Goal: Information Seeking & Learning: Learn about a topic

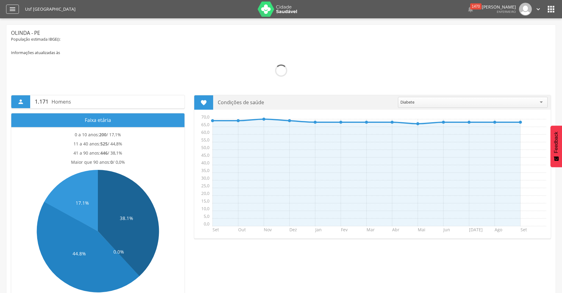
click at [15, 8] on icon "" at bounding box center [12, 8] width 7 height 7
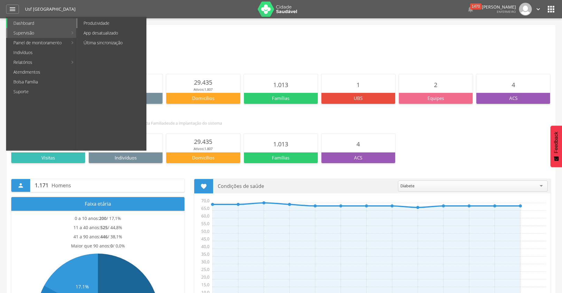
click at [103, 22] on link "Produtividade" at bounding box center [111, 23] width 69 height 10
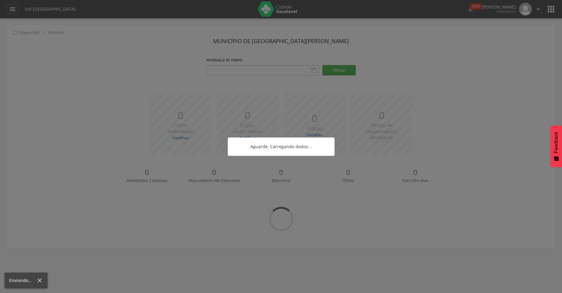
type input "**********"
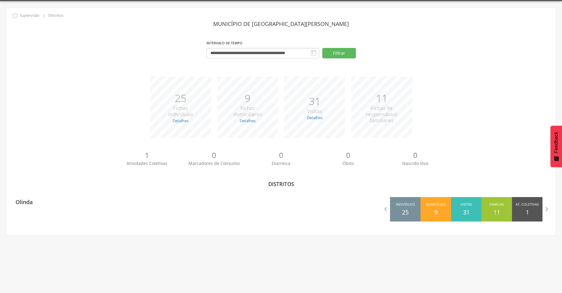
scroll to position [18, 0]
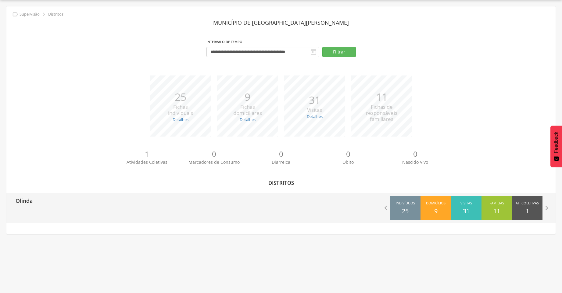
click at [402, 206] on span "Indivíduos" at bounding box center [405, 203] width 19 height 6
click at [41, 204] on div "Olinda" at bounding box center [143, 200] width 275 height 15
type input "**********"
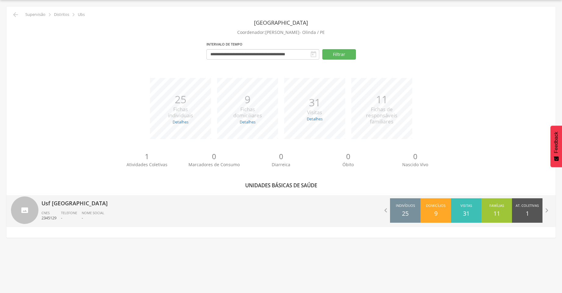
click at [77, 208] on div "Usf [GEOGRAPHIC_DATA] CNES 2345129 Telefone - Nome Social -" at bounding box center [158, 211] width 235 height 32
type input "**********"
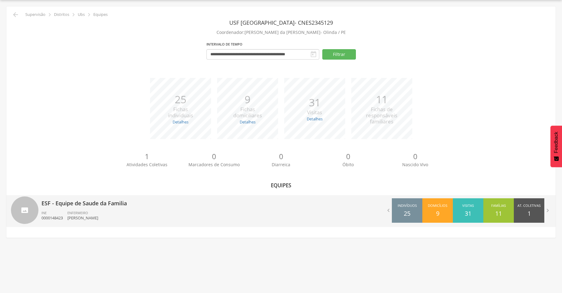
click at [87, 208] on div "ESF - Equipe de Saude da Familia INE 0000148423 ENFERMEIRO [PERSON_NAME]" at bounding box center [158, 211] width 235 height 32
type input "**********"
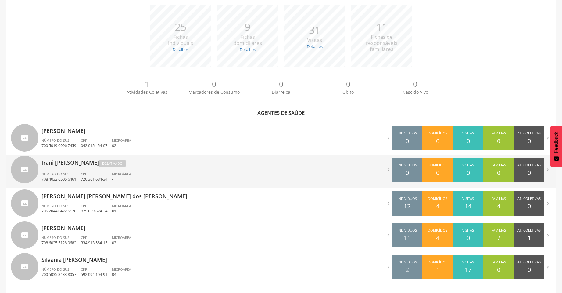
scroll to position [101, 0]
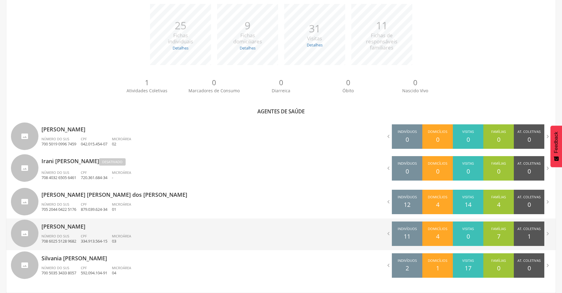
click at [81, 229] on p "[PERSON_NAME]" at bounding box center [158, 224] width 235 height 12
type input "**********"
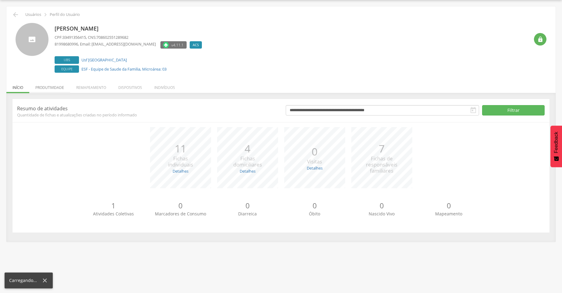
click at [49, 88] on li "Produtividade" at bounding box center [49, 86] width 41 height 14
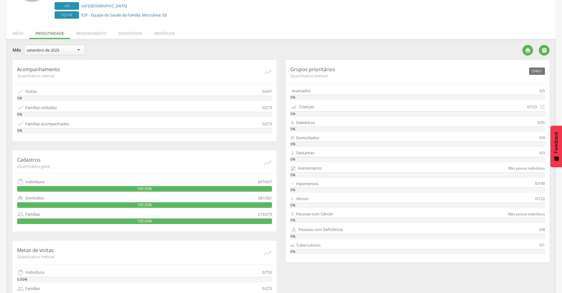
scroll to position [70, 0]
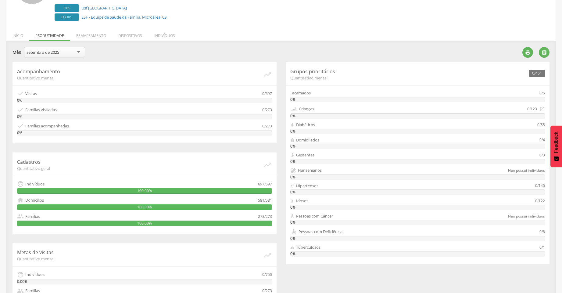
click at [36, 52] on div "setembro de 2025" at bounding box center [43, 51] width 33 height 5
click at [158, 78] on span "Quantitativo mensal" at bounding box center [140, 77] width 246 height 5
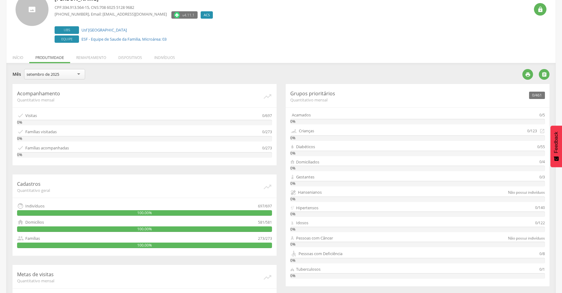
scroll to position [61, 0]
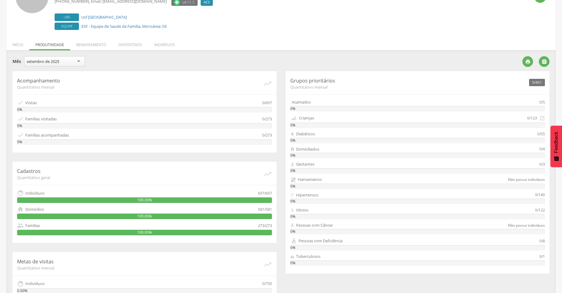
click at [53, 62] on div "setembro de 2025" at bounding box center [43, 61] width 33 height 5
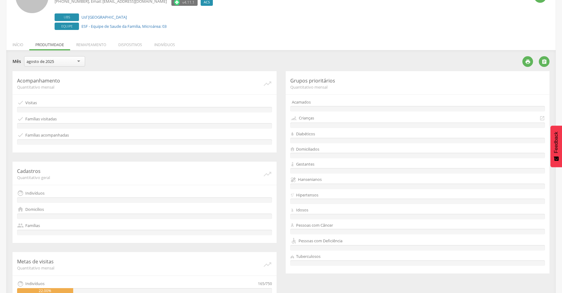
click at [156, 85] on span "Quantitativo mensal" at bounding box center [140, 86] width 246 height 5
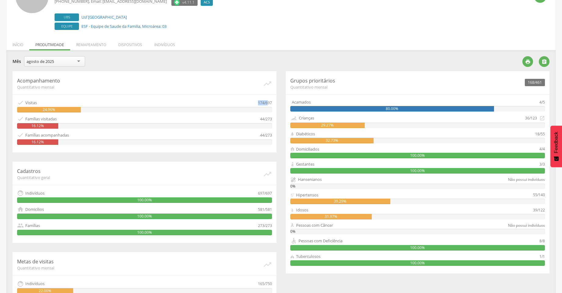
drag, startPoint x: 258, startPoint y: 103, endPoint x: 268, endPoint y: 103, distance: 9.8
click at [268, 103] on div "174/697" at bounding box center [265, 102] width 14 height 7
click at [209, 116] on div " Famílias visitadas" at bounding box center [138, 118] width 243 height 7
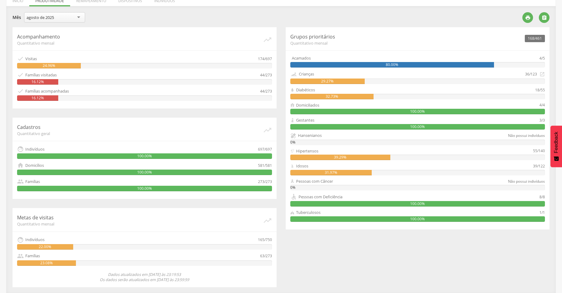
scroll to position [106, 0]
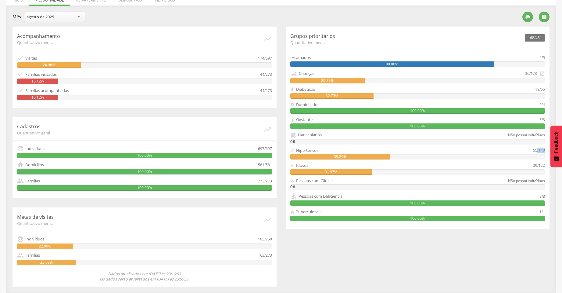
drag, startPoint x: 538, startPoint y: 149, endPoint x: 549, endPoint y: 148, distance: 11.0
click at [549, 148] on div "168/461 Grupos prioritários Quantitativo mensal Acamados 4/5 80.00% Crianças 36…" at bounding box center [418, 128] width 264 height 202
click at [353, 149] on div "Hipertensos" at bounding box center [411, 150] width 243 height 6
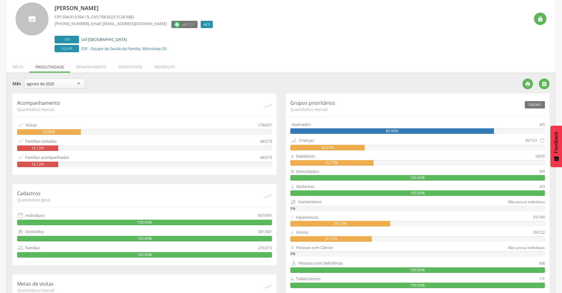
scroll to position [14, 0]
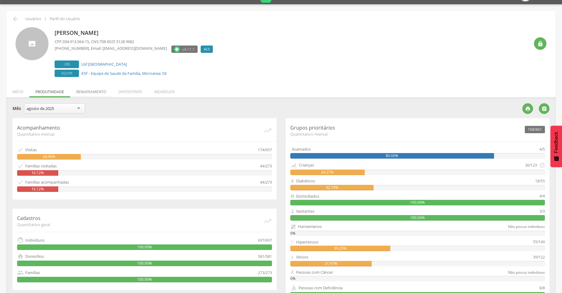
click at [95, 92] on li "Remapeamento" at bounding box center [91, 90] width 42 height 14
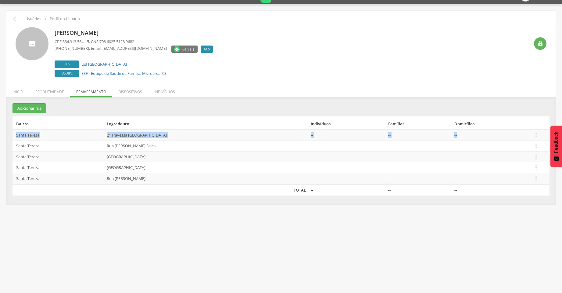
drag, startPoint x: 18, startPoint y: 134, endPoint x: 462, endPoint y: 136, distance: 443.9
click at [462, 136] on tr "Santa Tereza 2ª Travessa [GEOGRAPHIC_DATA] -- -- --  Editar Alocar famílias De…" at bounding box center [281, 134] width 537 height 11
drag, startPoint x: 15, startPoint y: 146, endPoint x: 450, endPoint y: 137, distance: 435.2
click at [450, 137] on tbody "Santa Tereza 2ª Travessa [GEOGRAPHIC_DATA] -- -- --  Editar Alocar famílias De…" at bounding box center [281, 156] width 537 height 55
click at [123, 89] on li "Dispositivos" at bounding box center [130, 90] width 36 height 14
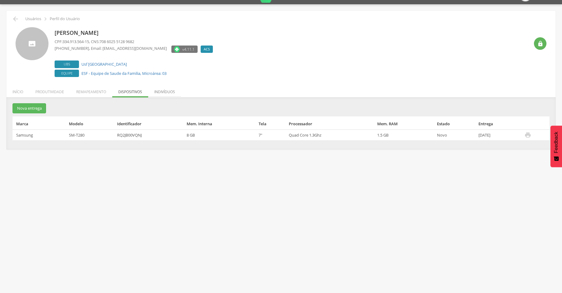
click at [162, 92] on li "Indivíduos" at bounding box center [164, 90] width 33 height 14
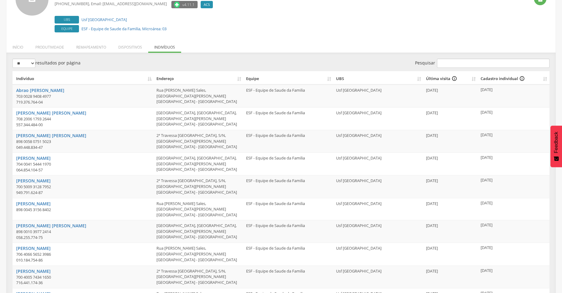
scroll to position [56, 0]
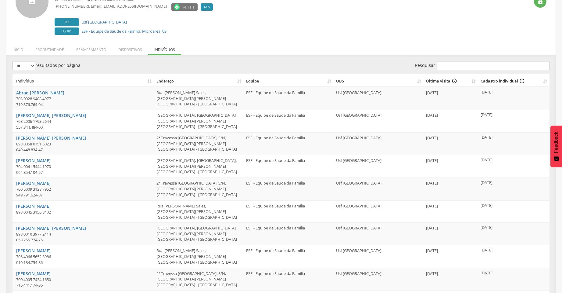
drag, startPoint x: 424, startPoint y: 90, endPoint x: 459, endPoint y: 91, distance: 34.8
click at [459, 91] on td "[DATE]" at bounding box center [451, 98] width 55 height 23
click at [459, 100] on td "[DATE]" at bounding box center [451, 98] width 55 height 23
click at [418, 82] on th "UBS" at bounding box center [379, 80] width 90 height 13
click at [418, 81] on th "UBS" at bounding box center [379, 80] width 90 height 13
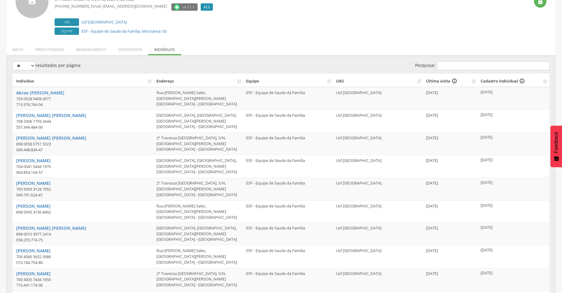
click at [418, 81] on th "UBS" at bounding box center [379, 80] width 90 height 13
click at [421, 82] on th "UBS" at bounding box center [379, 80] width 90 height 13
click at [420, 82] on th "UBS" at bounding box center [379, 80] width 90 height 13
click at [453, 80] on icon "info_outline" at bounding box center [454, 81] width 5 height 6
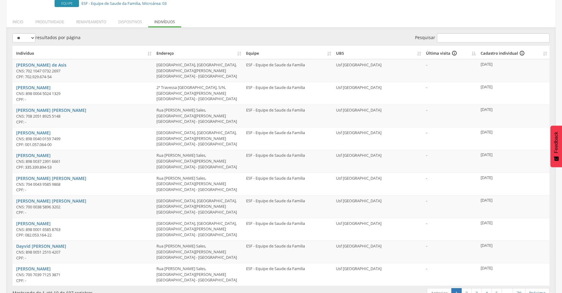
scroll to position [98, 0]
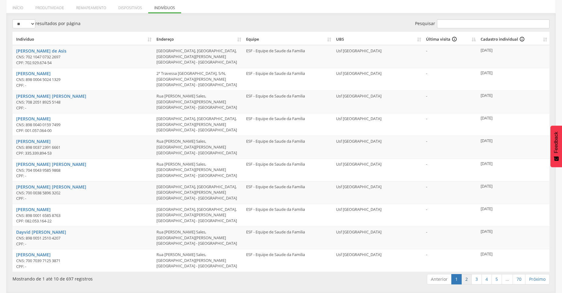
click at [466, 278] on link "2" at bounding box center [467, 279] width 10 height 10
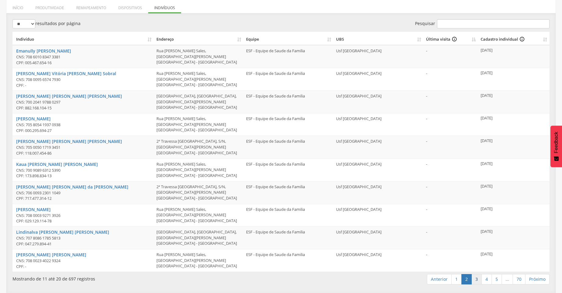
click at [476, 278] on link "3" at bounding box center [477, 279] width 10 height 10
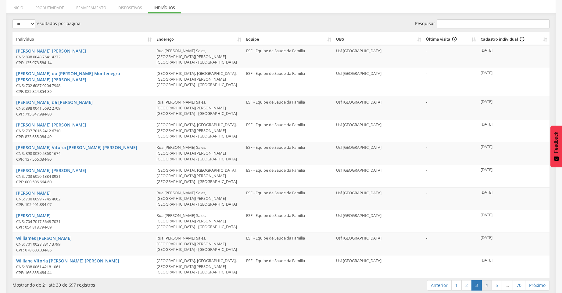
click at [485, 280] on link "4" at bounding box center [487, 285] width 10 height 10
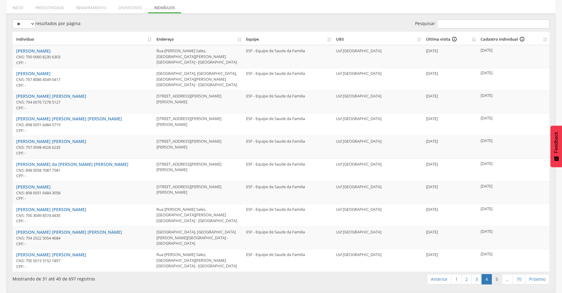
click at [498, 279] on link "5" at bounding box center [497, 279] width 10 height 10
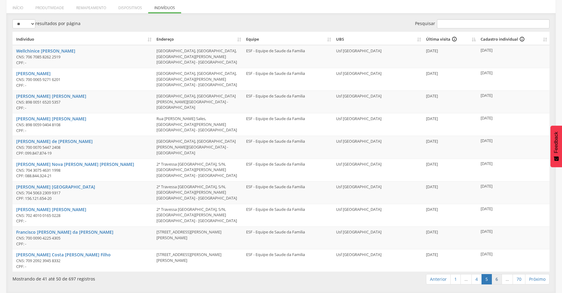
click at [498, 278] on link "6" at bounding box center [497, 279] width 10 height 10
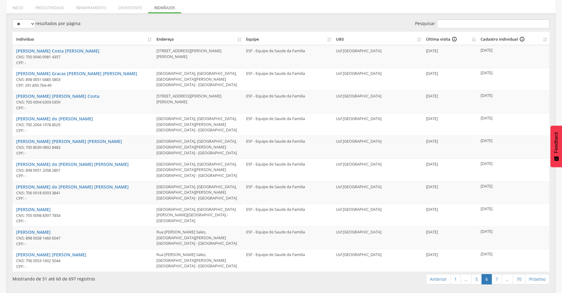
click at [498, 278] on link "7" at bounding box center [497, 279] width 10 height 10
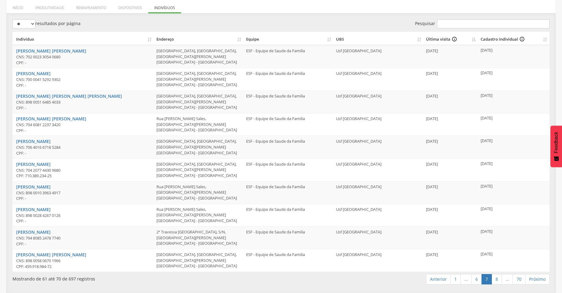
click at [498, 278] on link "8" at bounding box center [497, 279] width 10 height 10
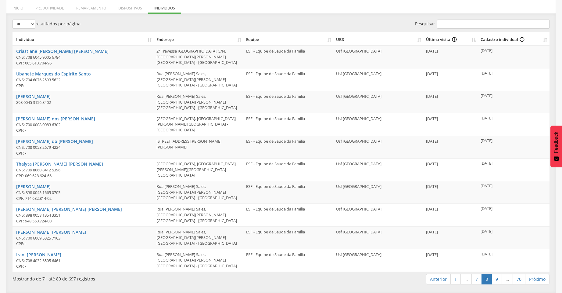
scroll to position [92, 0]
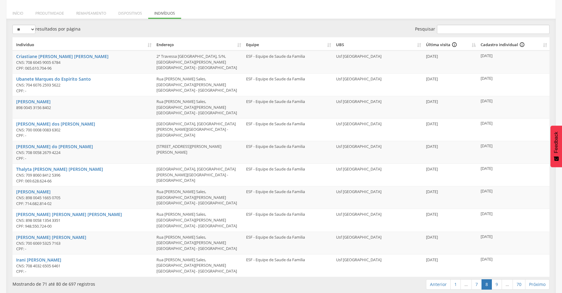
click at [498, 279] on link "9" at bounding box center [497, 284] width 10 height 10
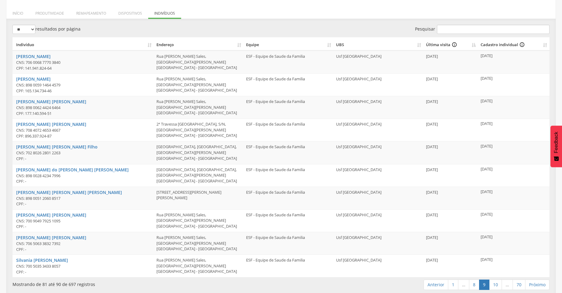
click at [498, 278] on div "Indivíduo Endereço Equipe UBS Última visita info_outline Cadastro individual in…" at bounding box center [281, 156] width 546 height 243
click at [495, 283] on link "10" at bounding box center [495, 284] width 13 height 10
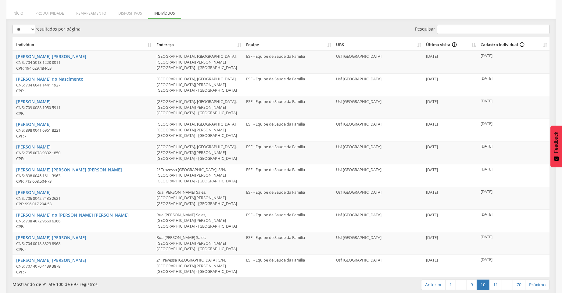
click at [495, 283] on link "11" at bounding box center [495, 284] width 13 height 10
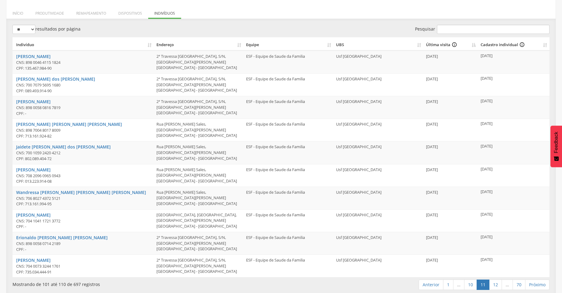
click at [495, 283] on link "12" at bounding box center [495, 284] width 13 height 10
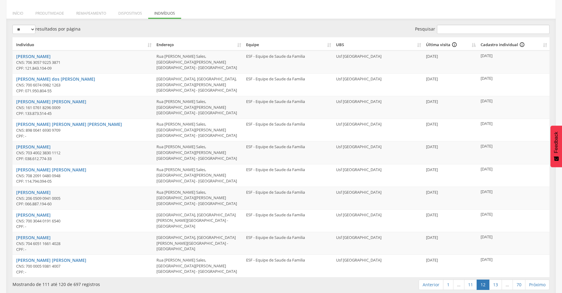
click at [495, 283] on link "13" at bounding box center [495, 284] width 13 height 10
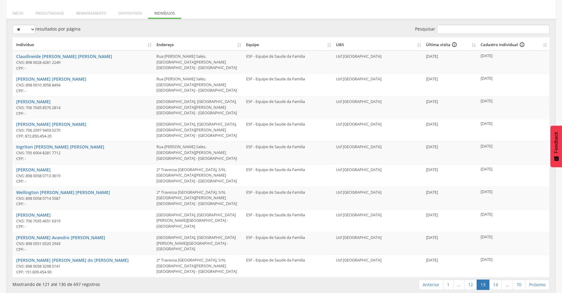
click at [495, 283] on link "14" at bounding box center [495, 284] width 13 height 10
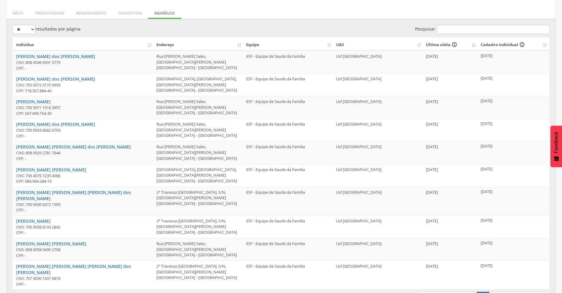
click at [495, 291] on link "15" at bounding box center [495, 296] width 13 height 10
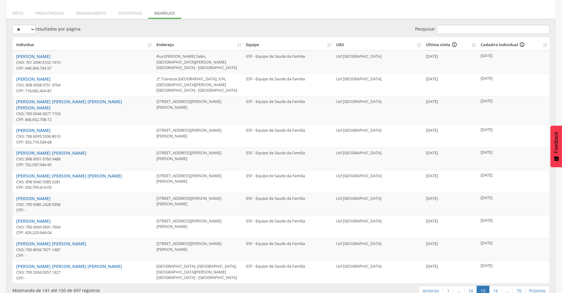
click at [495, 285] on link "16" at bounding box center [495, 290] width 13 height 10
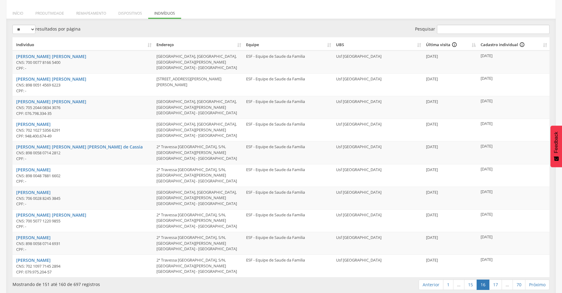
click at [495, 283] on link "17" at bounding box center [495, 284] width 13 height 10
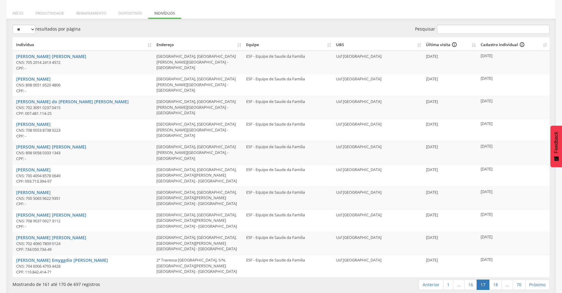
click at [495, 283] on link "18" at bounding box center [495, 284] width 13 height 10
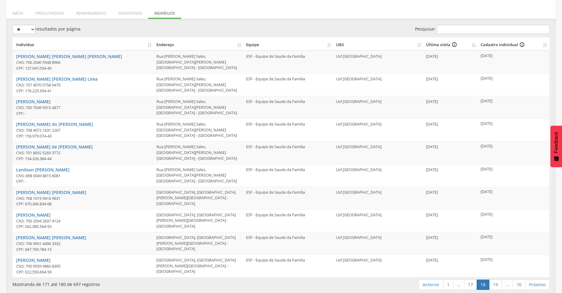
click at [495, 283] on link "19" at bounding box center [495, 284] width 13 height 10
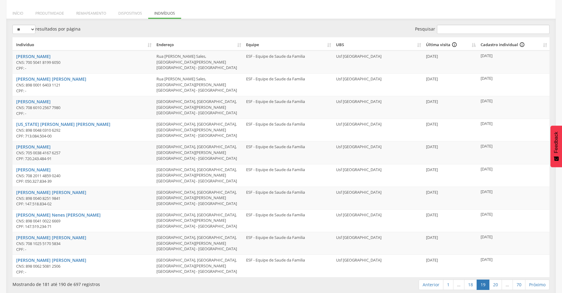
click at [495, 283] on link "20" at bounding box center [495, 284] width 13 height 10
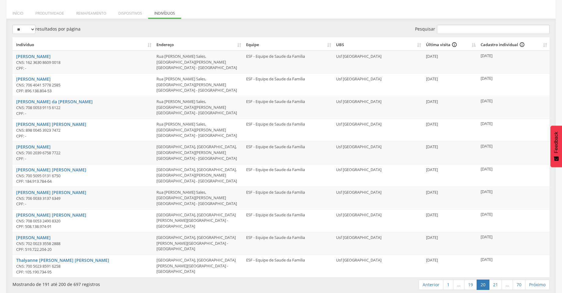
click at [495, 283] on link "21" at bounding box center [495, 284] width 13 height 10
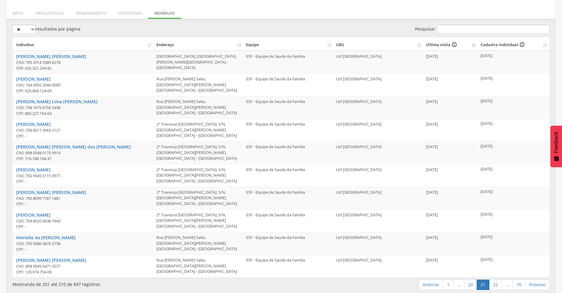
click at [495, 283] on link "22" at bounding box center [495, 284] width 13 height 10
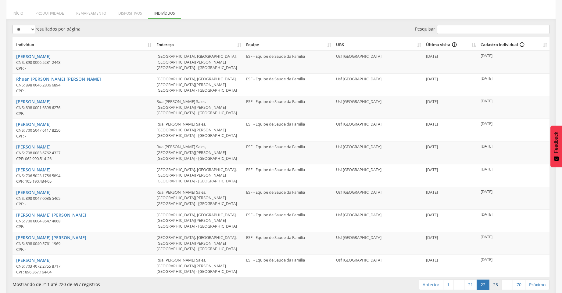
click at [495, 283] on link "23" at bounding box center [495, 284] width 13 height 10
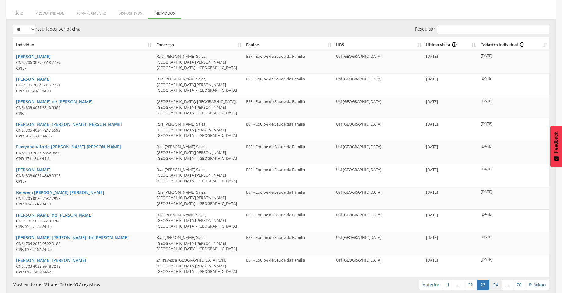
click at [493, 284] on link "24" at bounding box center [495, 284] width 13 height 10
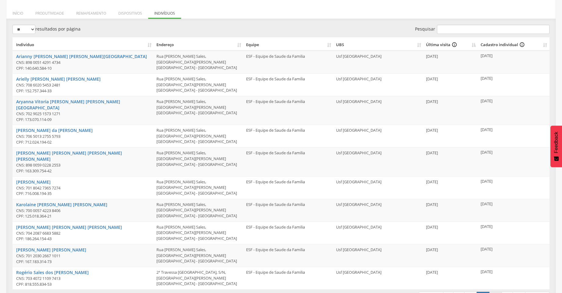
click at [492, 291] on link "25" at bounding box center [495, 296] width 13 height 10
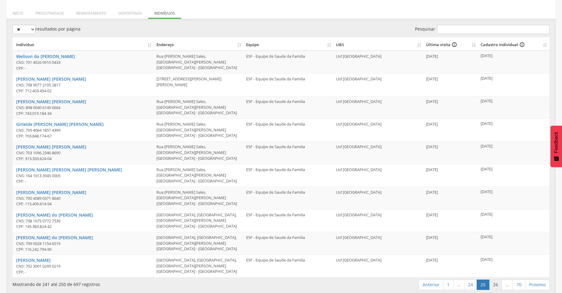
click at [492, 284] on link "26" at bounding box center [495, 284] width 13 height 10
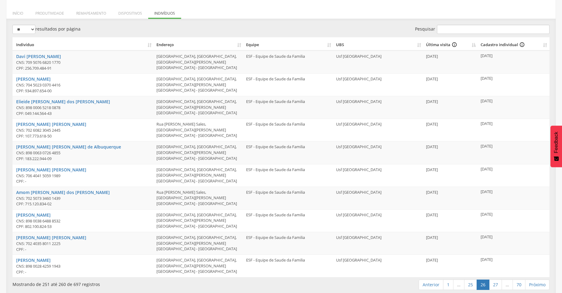
click at [492, 284] on link "27" at bounding box center [495, 284] width 13 height 10
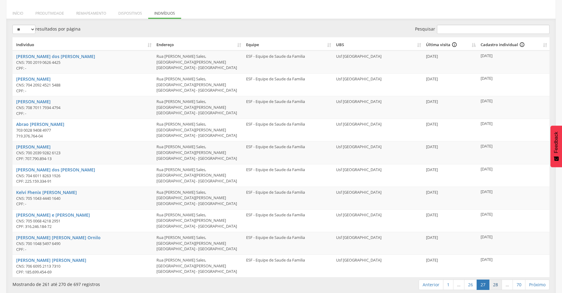
click at [492, 284] on link "28" at bounding box center [495, 284] width 13 height 10
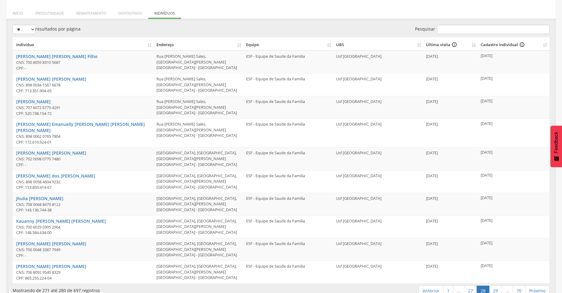
click at [492, 285] on link "29" at bounding box center [495, 290] width 13 height 10
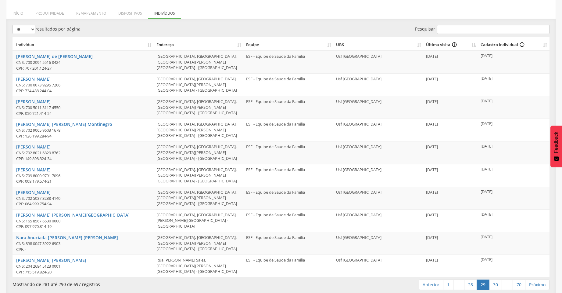
click at [492, 284] on link "30" at bounding box center [495, 284] width 13 height 10
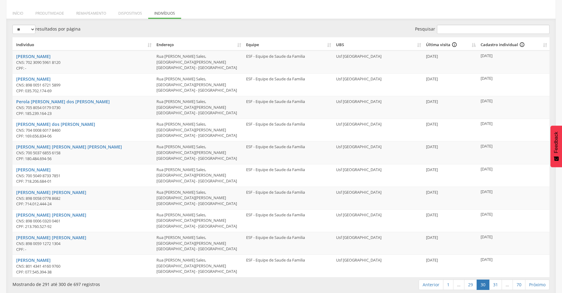
click at [492, 284] on link "31" at bounding box center [495, 284] width 13 height 10
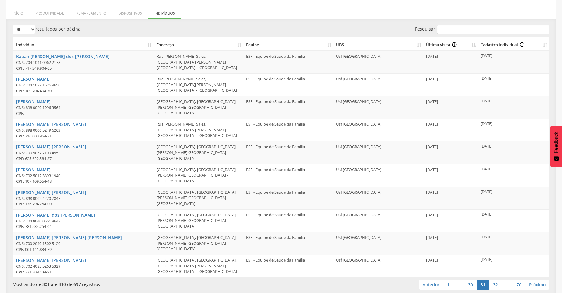
click at [492, 284] on link "32" at bounding box center [495, 284] width 13 height 10
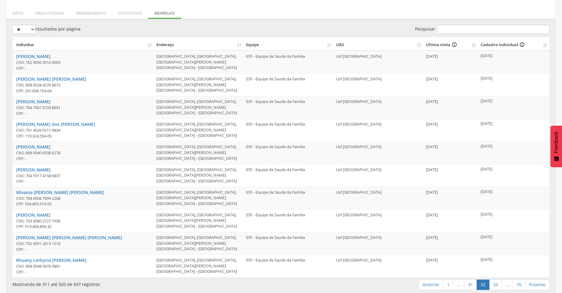
click at [492, 284] on link "33" at bounding box center [495, 284] width 13 height 10
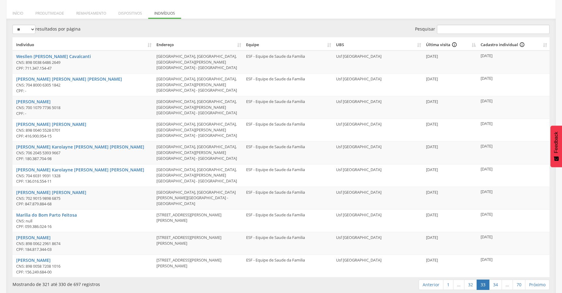
click at [492, 284] on link "34" at bounding box center [495, 284] width 13 height 10
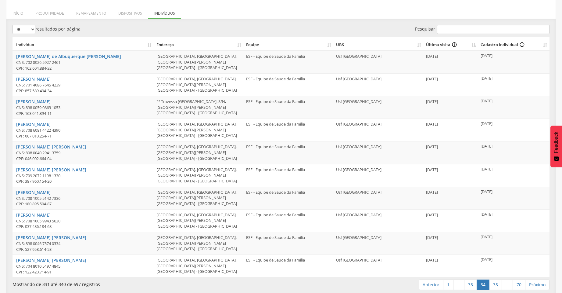
click at [492, 284] on link "35" at bounding box center [495, 284] width 13 height 10
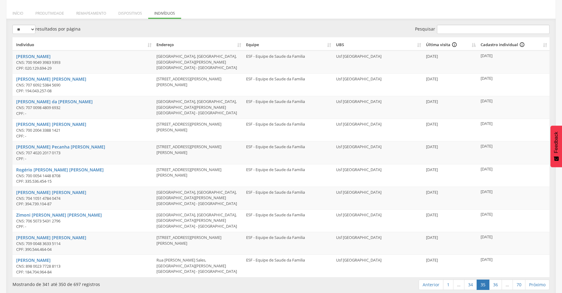
click at [492, 284] on link "36" at bounding box center [495, 284] width 13 height 10
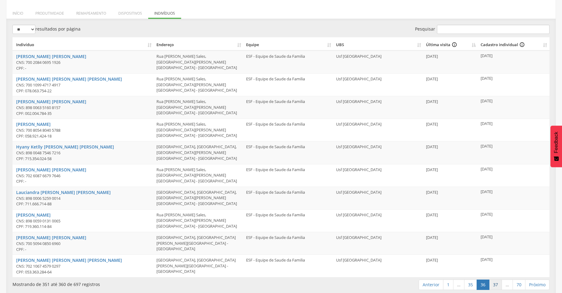
click at [492, 284] on link "37" at bounding box center [495, 284] width 13 height 10
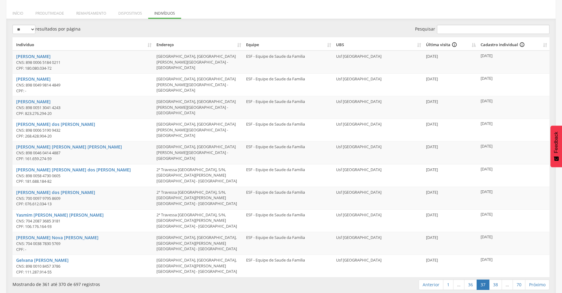
click at [492, 284] on link "38" at bounding box center [495, 284] width 13 height 10
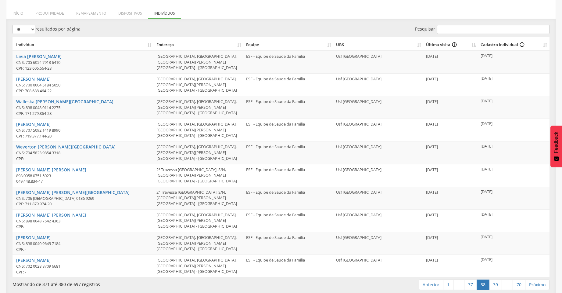
click at [492, 284] on link "39" at bounding box center [495, 284] width 13 height 10
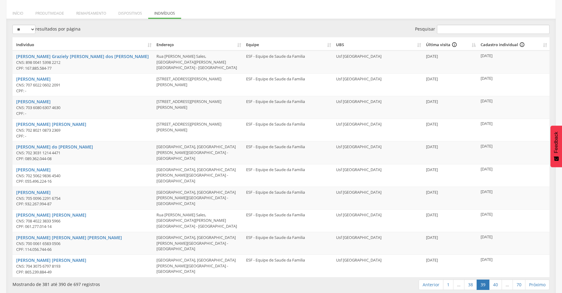
click at [492, 284] on link "40" at bounding box center [495, 284] width 13 height 10
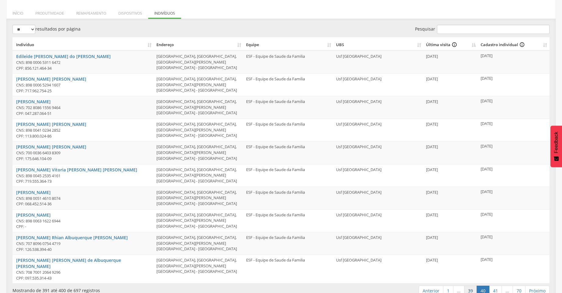
click at [470, 285] on link "39" at bounding box center [470, 290] width 13 height 10
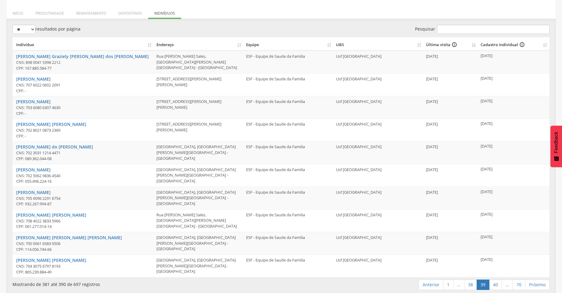
click at [470, 284] on link "38" at bounding box center [470, 284] width 13 height 10
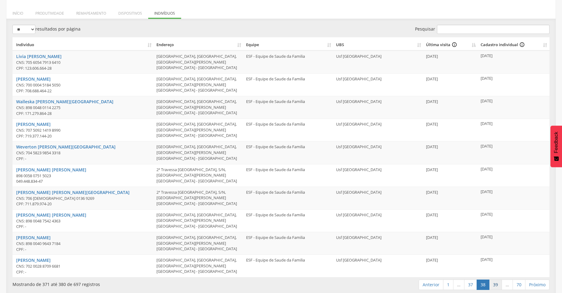
click at [492, 283] on link "39" at bounding box center [495, 284] width 13 height 10
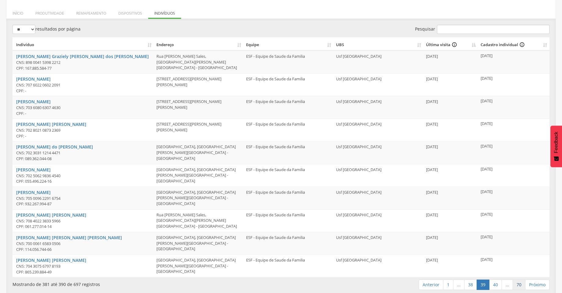
click at [518, 283] on link "70" at bounding box center [519, 284] width 13 height 10
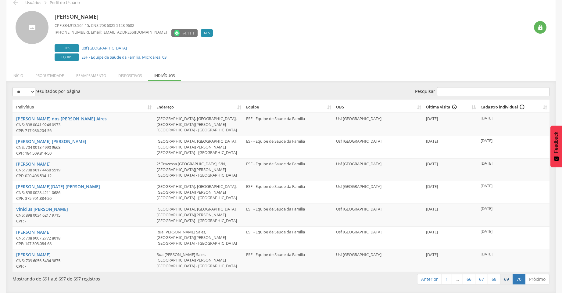
click at [507, 279] on link "69" at bounding box center [506, 279] width 13 height 10
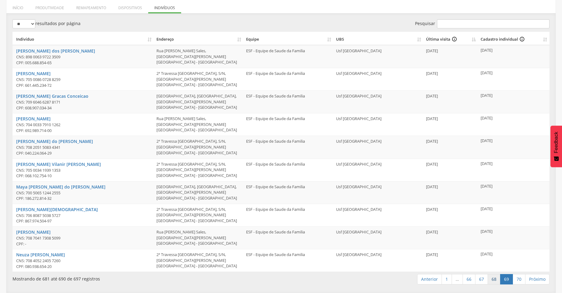
click at [495, 279] on link "68" at bounding box center [494, 279] width 13 height 10
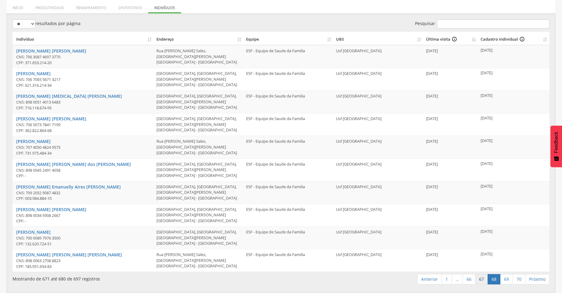
click at [484, 281] on link "67" at bounding box center [481, 279] width 13 height 10
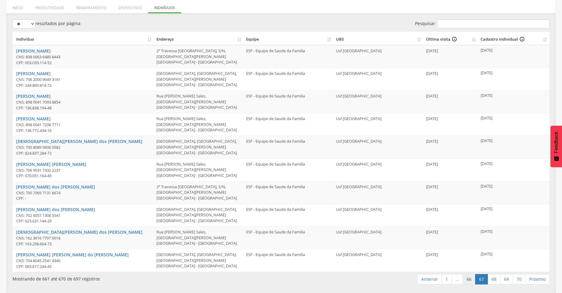
click at [471, 281] on link "66" at bounding box center [469, 279] width 13 height 10
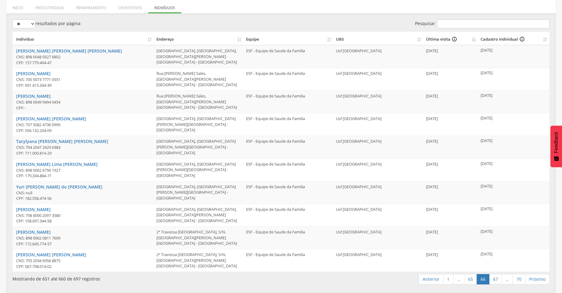
drag, startPoint x: 425, startPoint y: 187, endPoint x: 524, endPoint y: 183, distance: 98.9
click at [524, 183] on tr "Yuri [PERSON_NAME] do [PERSON_NAME] CNS: null CPF: 182.558.474-56 [STREET_ADDRE…" at bounding box center [281, 192] width 537 height 23
drag, startPoint x: 422, startPoint y: 160, endPoint x: 525, endPoint y: 161, distance: 103.1
click at [525, 161] on tr "[PERSON_NAME] Lima [PERSON_NAME] CNS: 898 0062 6756 [DEMOGRAPHIC_DATA] CPF: 179…" at bounding box center [281, 169] width 537 height 23
drag, startPoint x: 423, startPoint y: 140, endPoint x: 506, endPoint y: 140, distance: 83.9
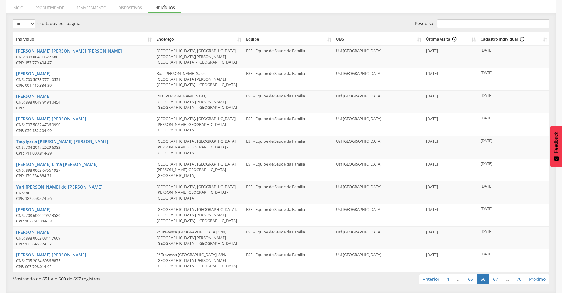
click at [506, 140] on tr "Tacylyana [PERSON_NAME] [PERSON_NAME] CNS: 704 2047 2629 6383 CPF: 711.000.814-…" at bounding box center [281, 146] width 537 height 23
drag, startPoint x: 425, startPoint y: 117, endPoint x: 519, endPoint y: 117, distance: 94.6
click at [519, 117] on tr "[PERSON_NAME] [PERSON_NAME] CNS: 707 5082 4736 0990 CPF: 056.132.204-09 [STREET…" at bounding box center [281, 124] width 537 height 23
click at [429, 278] on link "Anterior" at bounding box center [431, 279] width 25 height 10
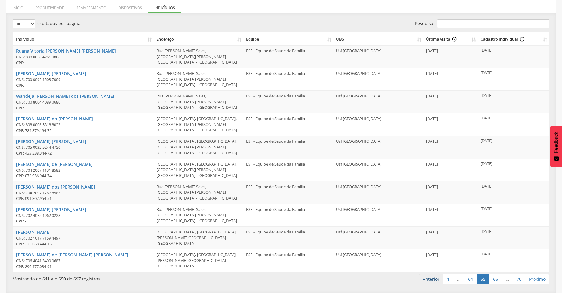
click at [429, 278] on link "Anterior" at bounding box center [431, 279] width 25 height 10
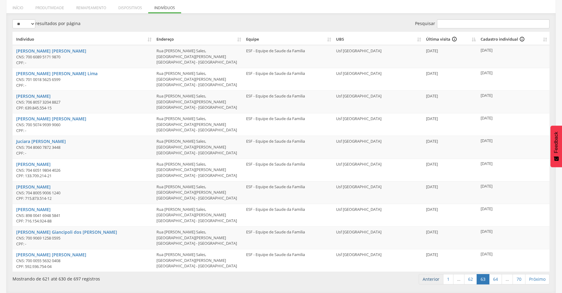
click at [429, 278] on link "Anterior" at bounding box center [431, 279] width 25 height 10
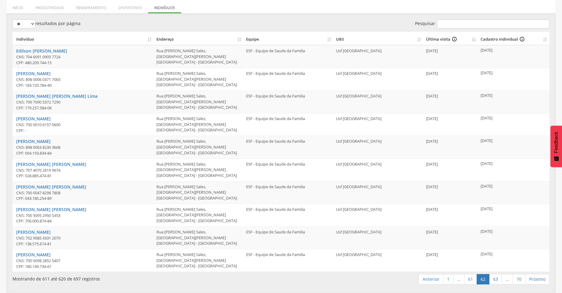
click at [429, 277] on link "Anterior" at bounding box center [431, 279] width 25 height 10
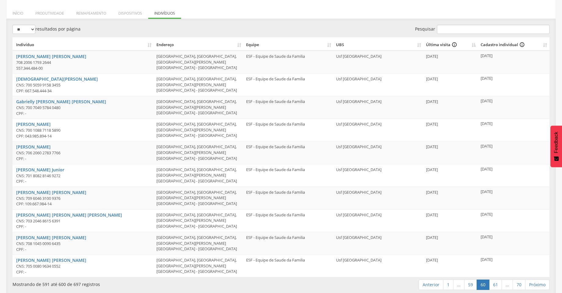
click at [428, 276] on td "[DATE]" at bounding box center [451, 265] width 55 height 23
click at [431, 284] on link "Anterior" at bounding box center [431, 284] width 25 height 10
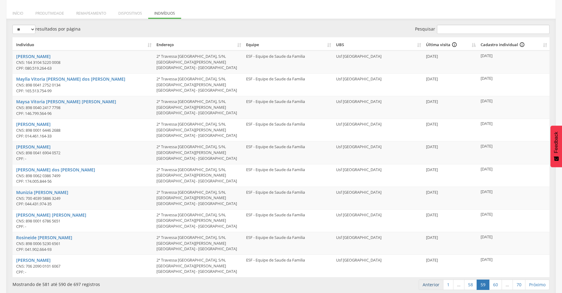
click at [430, 284] on link "Anterior" at bounding box center [431, 284] width 25 height 10
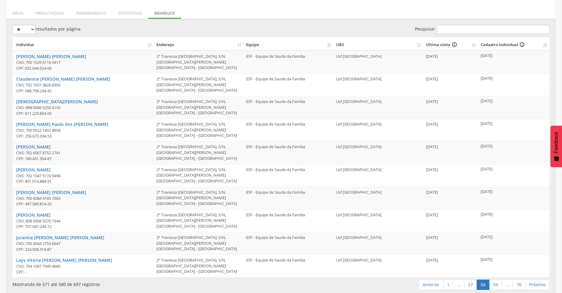
click at [430, 284] on link "Anterior" at bounding box center [431, 284] width 25 height 10
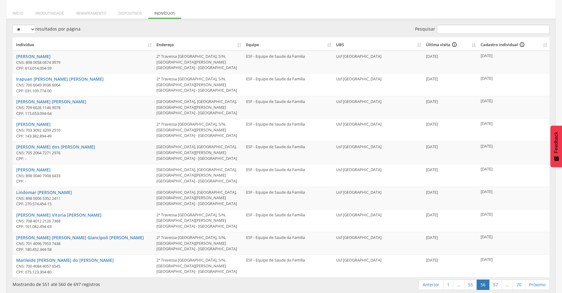
click at [430, 284] on link "Anterior" at bounding box center [431, 284] width 25 height 10
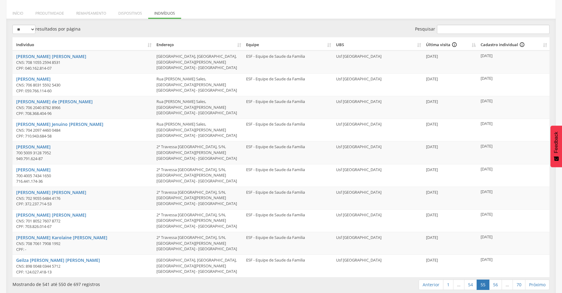
click at [430, 284] on link "Anterior" at bounding box center [431, 284] width 25 height 10
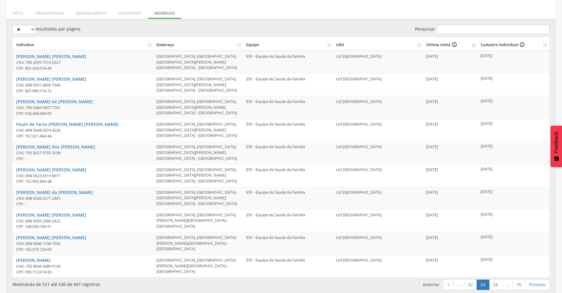
click at [430, 283] on link "Anterior" at bounding box center [431, 284] width 25 height 10
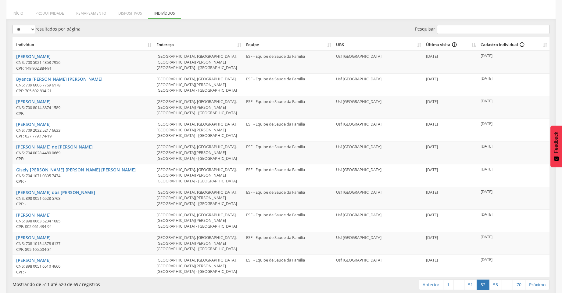
click at [430, 283] on link "Anterior" at bounding box center [431, 284] width 25 height 10
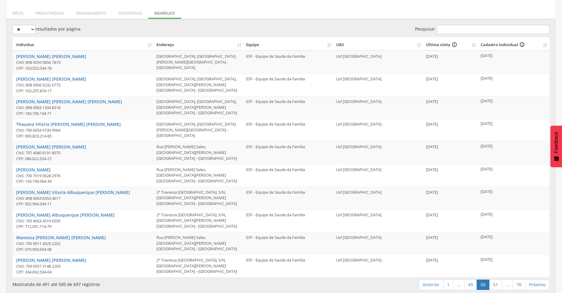
click at [430, 283] on link "Anterior" at bounding box center [431, 284] width 25 height 10
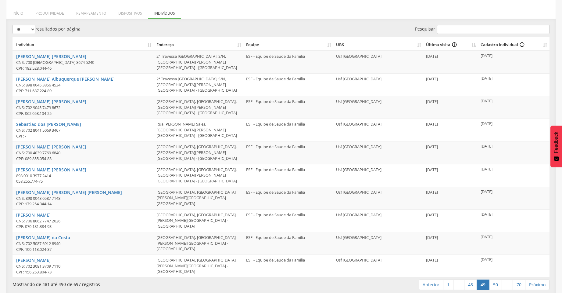
click at [430, 283] on link "Anterior" at bounding box center [431, 284] width 25 height 10
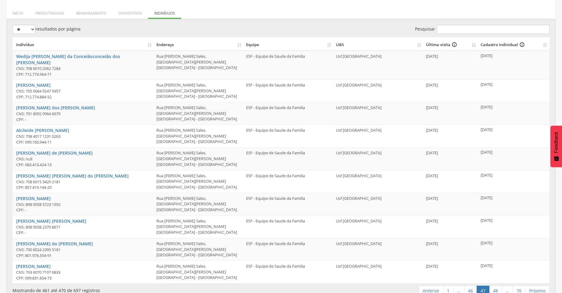
click at [430, 285] on link "Anterior" at bounding box center [431, 290] width 25 height 10
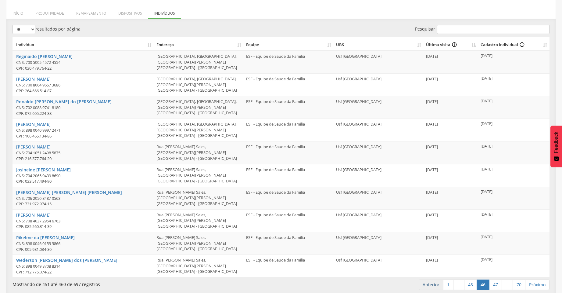
click at [430, 283] on link "Anterior" at bounding box center [431, 284] width 25 height 10
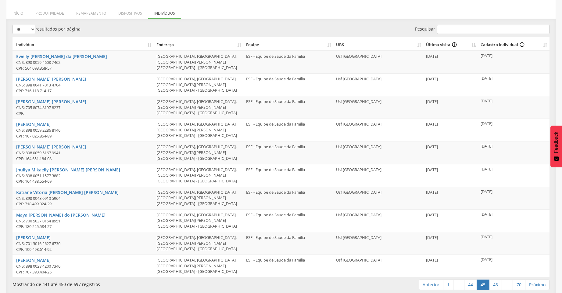
click at [430, 284] on link "Anterior" at bounding box center [431, 284] width 25 height 10
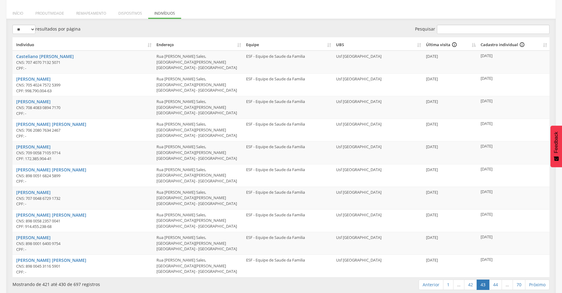
click at [430, 283] on link "Anterior" at bounding box center [431, 284] width 25 height 10
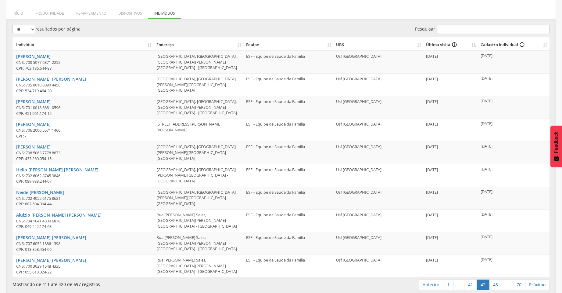
click at [430, 283] on link "Anterior" at bounding box center [431, 284] width 25 height 10
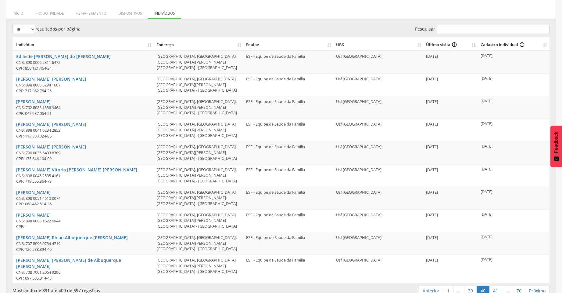
click at [429, 285] on link "Anterior" at bounding box center [431, 290] width 25 height 10
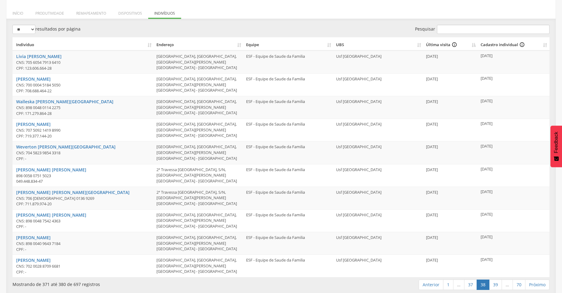
click at [429, 280] on link "Anterior" at bounding box center [431, 284] width 25 height 10
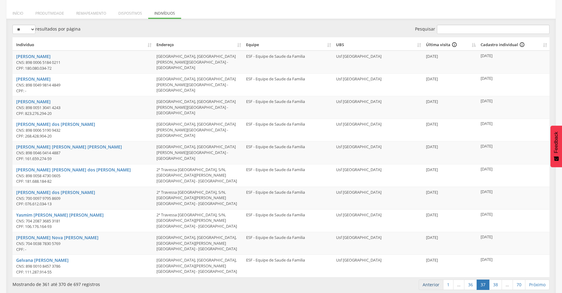
click at [430, 284] on link "Anterior" at bounding box center [431, 284] width 25 height 10
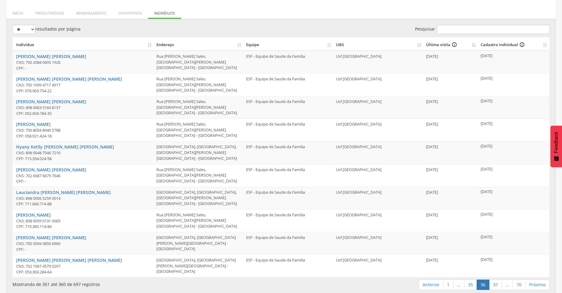
click at [430, 283] on link "Anterior" at bounding box center [431, 284] width 25 height 10
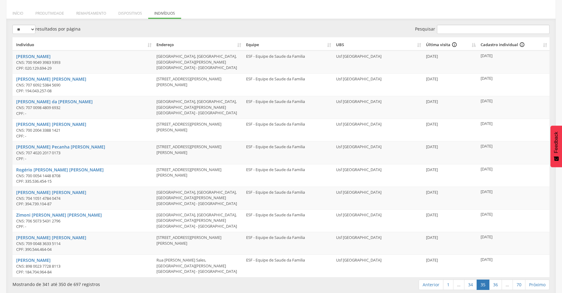
click at [430, 283] on link "Anterior" at bounding box center [431, 284] width 25 height 10
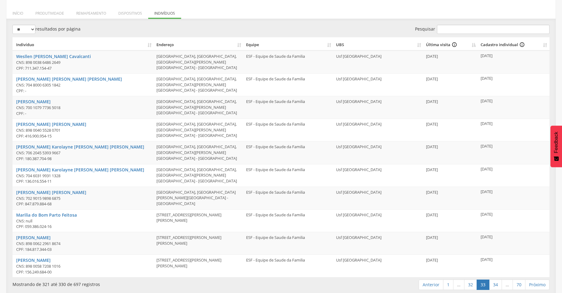
click at [430, 283] on link "Anterior" at bounding box center [431, 284] width 25 height 10
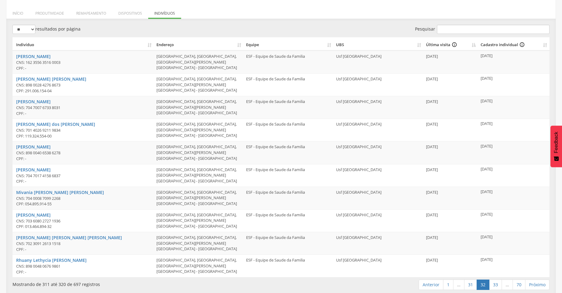
click at [430, 283] on link "Anterior" at bounding box center [431, 284] width 25 height 10
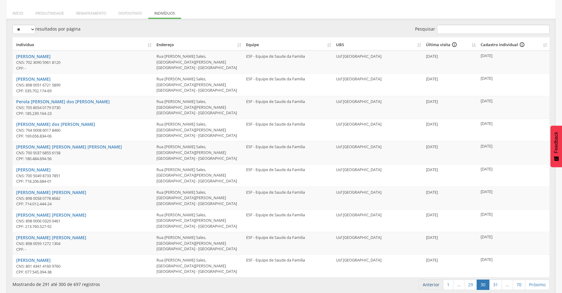
click at [430, 282] on link "Anterior" at bounding box center [431, 284] width 25 height 10
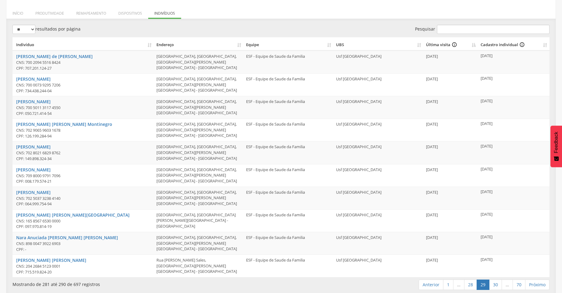
click at [430, 282] on link "Anterior" at bounding box center [431, 284] width 25 height 10
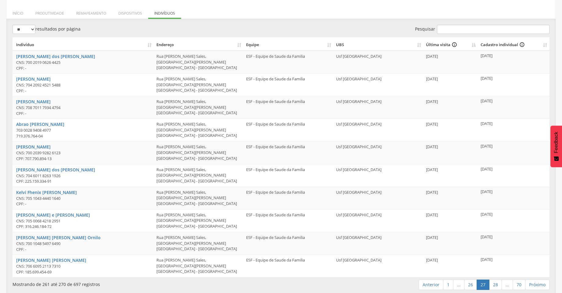
click at [429, 283] on link "Anterior" at bounding box center [431, 284] width 25 height 10
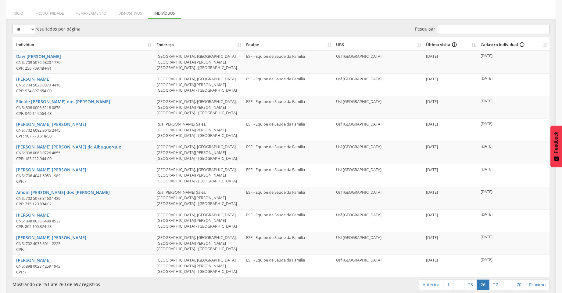
click at [429, 283] on link "Anterior" at bounding box center [431, 284] width 25 height 10
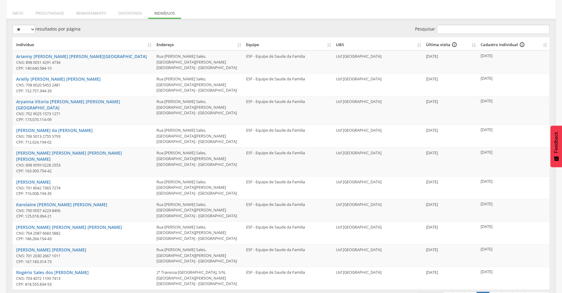
click at [429, 291] on link "Anterior" at bounding box center [431, 296] width 25 height 10
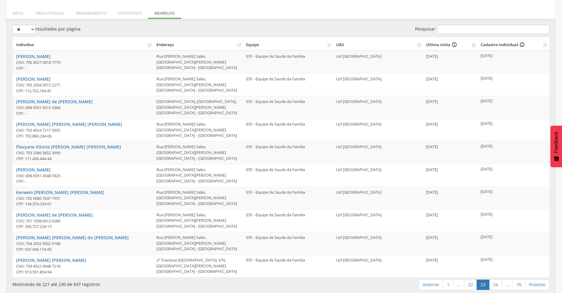
click at [429, 281] on link "Anterior" at bounding box center [431, 284] width 25 height 10
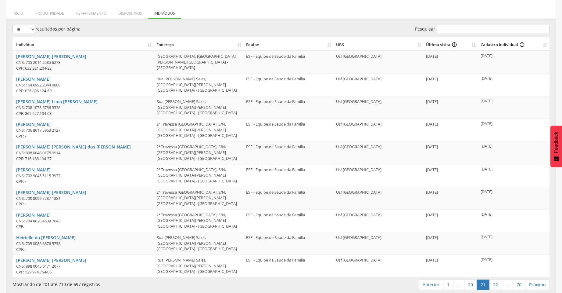
click at [429, 281] on link "Anterior" at bounding box center [431, 284] width 25 height 10
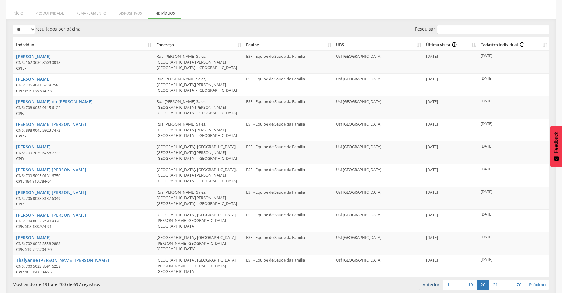
click at [429, 281] on link "Anterior" at bounding box center [431, 284] width 25 height 10
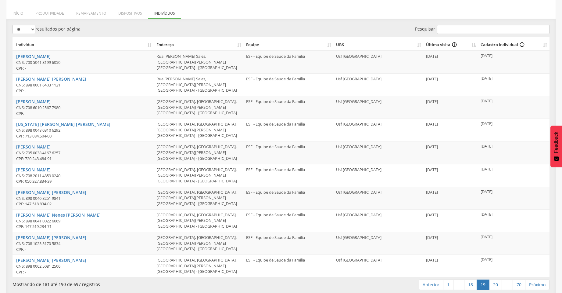
click at [429, 281] on link "Anterior" at bounding box center [431, 284] width 25 height 10
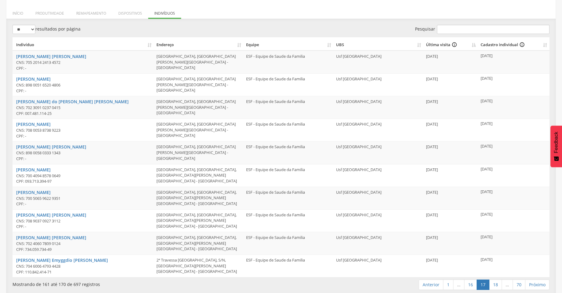
click at [429, 281] on link "Anterior" at bounding box center [431, 284] width 25 height 10
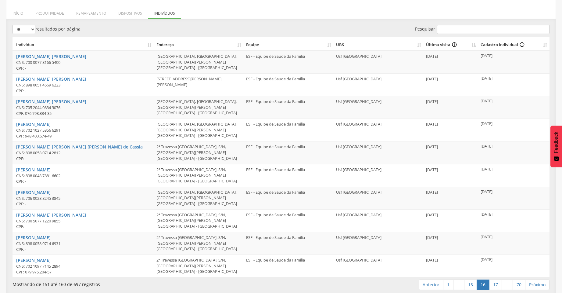
click at [429, 281] on link "Anterior" at bounding box center [431, 284] width 25 height 10
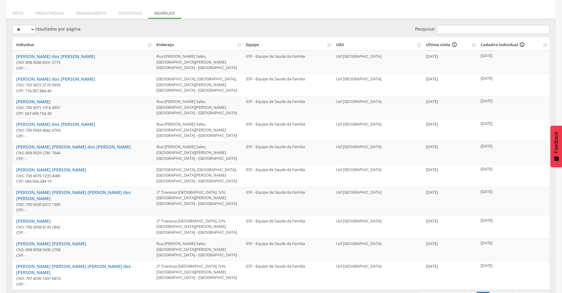
click at [429, 291] on link "Anterior" at bounding box center [431, 296] width 25 height 10
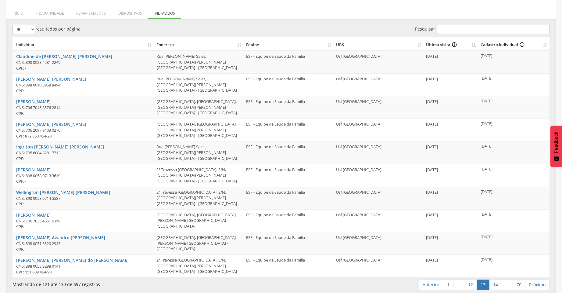
click at [429, 281] on link "Anterior" at bounding box center [431, 284] width 25 height 10
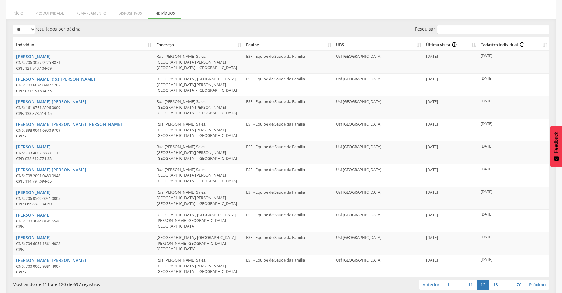
click at [429, 281] on link "Anterior" at bounding box center [431, 284] width 25 height 10
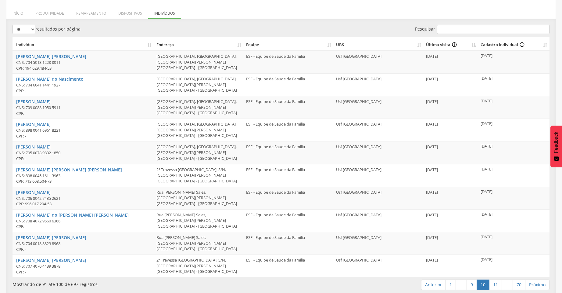
click at [429, 281] on link "Anterior" at bounding box center [433, 284] width 25 height 10
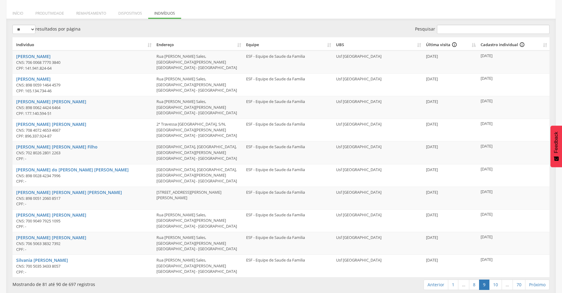
click at [429, 281] on link "Anterior" at bounding box center [436, 284] width 25 height 10
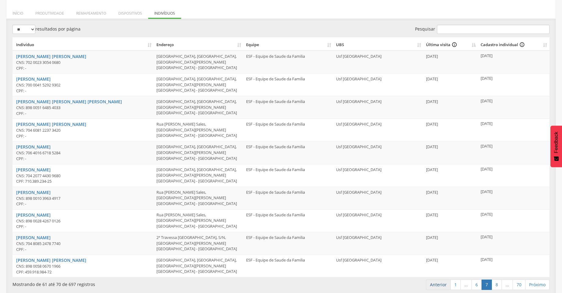
click at [434, 284] on link "Anterior" at bounding box center [438, 284] width 25 height 10
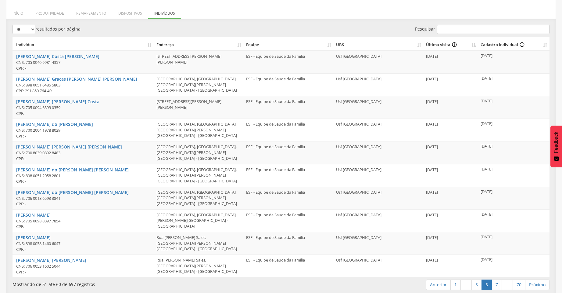
click at [434, 284] on link "Anterior" at bounding box center [438, 284] width 25 height 10
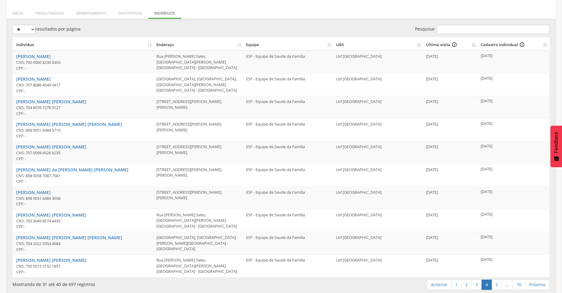
click at [433, 282] on link "Anterior" at bounding box center [439, 284] width 25 height 10
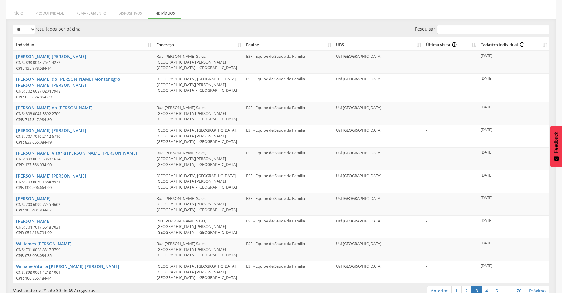
click at [432, 285] on link "Anterior" at bounding box center [439, 290] width 25 height 10
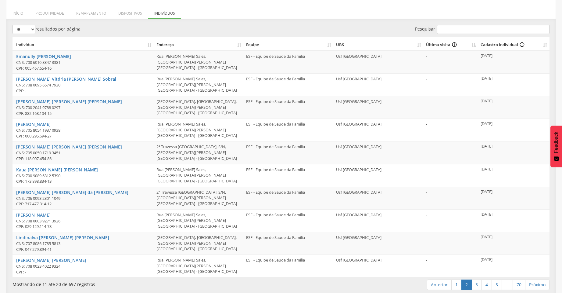
click at [432, 282] on link "Anterior" at bounding box center [439, 284] width 25 height 10
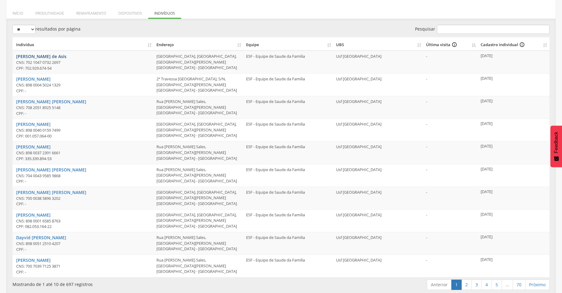
click at [41, 56] on link "[PERSON_NAME] de Asis" at bounding box center [41, 56] width 50 height 6
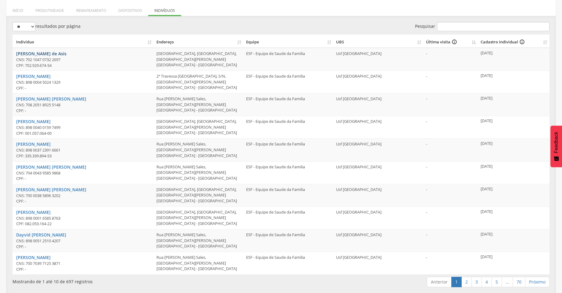
scroll to position [98, 0]
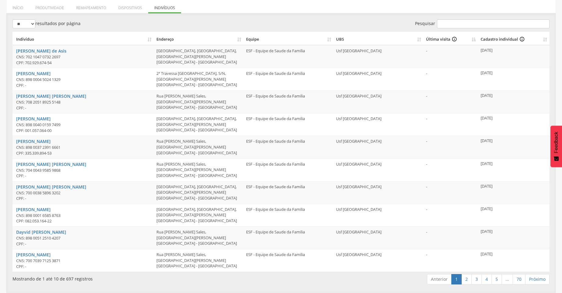
drag, startPoint x: 480, startPoint y: 49, endPoint x: 508, endPoint y: 49, distance: 27.8
click at [508, 49] on td "[DATE]" at bounding box center [513, 56] width 71 height 23
drag, startPoint x: 504, startPoint y: 95, endPoint x: 465, endPoint y: 95, distance: 39.1
click at [465, 95] on tr "[PERSON_NAME] [PERSON_NAME] CNS: 708 2051 8925 5148 CPF: - [STREET_ADDRESS][PER…" at bounding box center [281, 101] width 537 height 23
drag, startPoint x: 465, startPoint y: 278, endPoint x: 464, endPoint y: 273, distance: 5.6
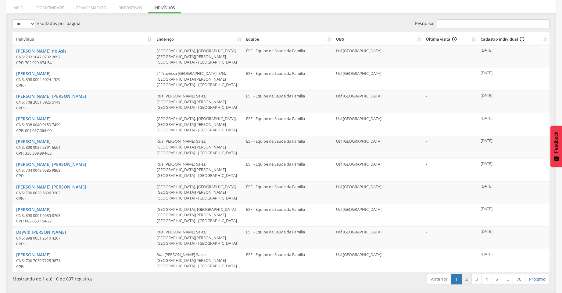
click at [465, 278] on link "2" at bounding box center [467, 279] width 10 height 10
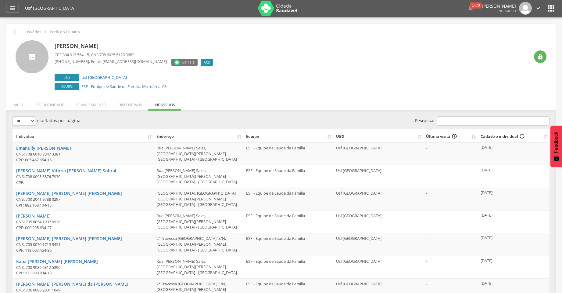
scroll to position [0, 0]
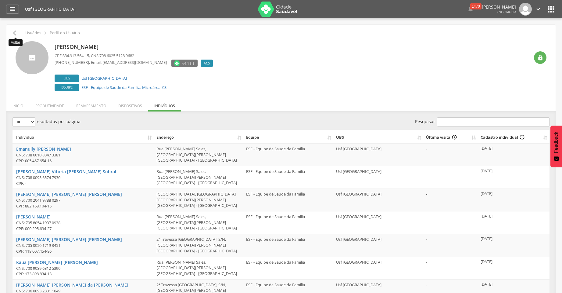
click at [13, 31] on icon "" at bounding box center [15, 32] width 7 height 7
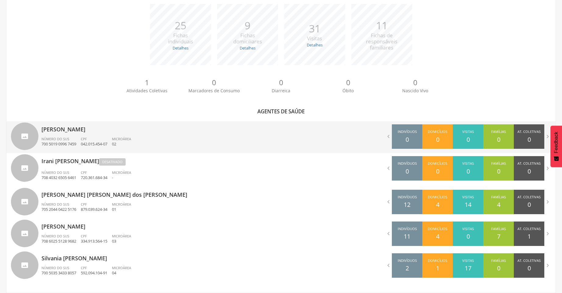
click at [58, 135] on div "[PERSON_NAME] Número do SUS 700 5019 0996 7459 CPF 042.015.454-07 Microárea 02" at bounding box center [158, 137] width 235 height 32
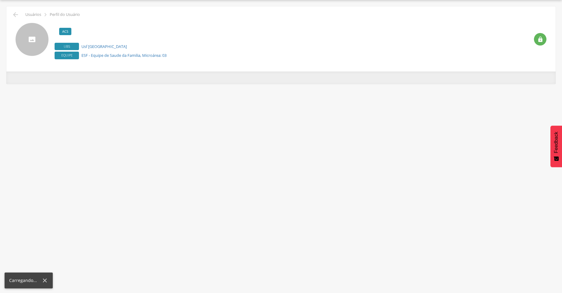
scroll to position [18, 0]
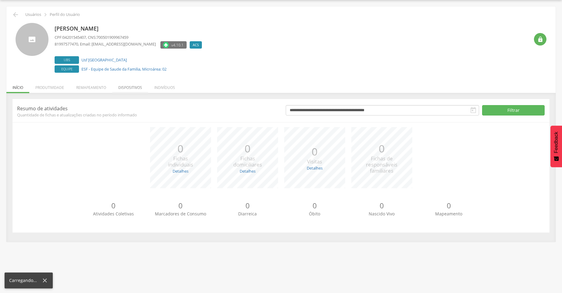
click at [134, 87] on li "Dispositivos" at bounding box center [130, 86] width 36 height 14
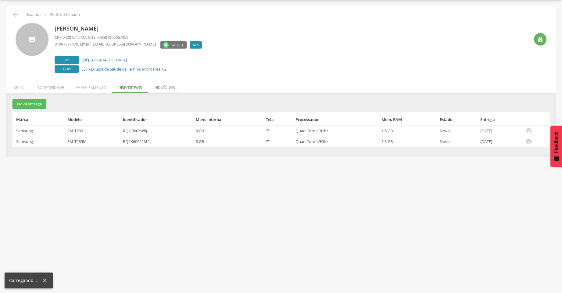
click at [169, 86] on li "Indivíduos" at bounding box center [164, 86] width 33 height 14
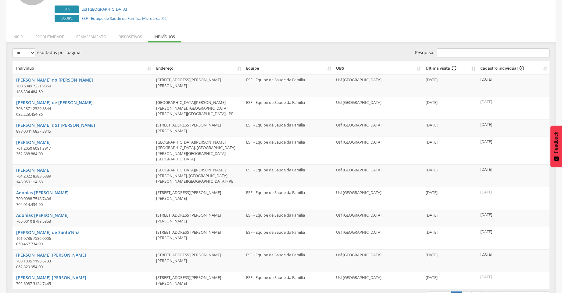
scroll to position [81, 0]
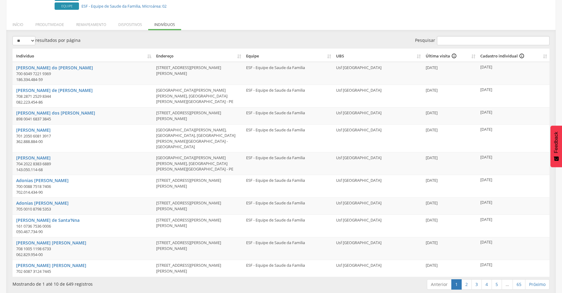
click at [418, 56] on th "UBS" at bounding box center [379, 55] width 90 height 13
click at [425, 55] on th "Última visita info_outline" at bounding box center [450, 55] width 55 height 13
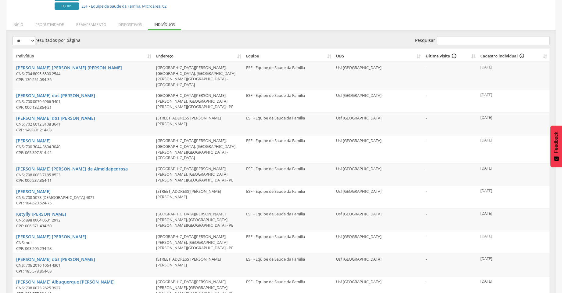
click at [475, 56] on th "Última visita info_outline" at bounding box center [450, 55] width 55 height 13
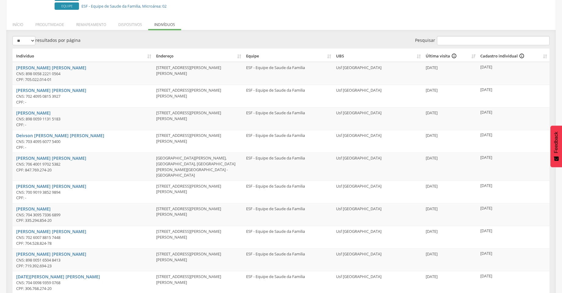
click at [475, 56] on th "Última visita info_outline" at bounding box center [450, 55] width 55 height 13
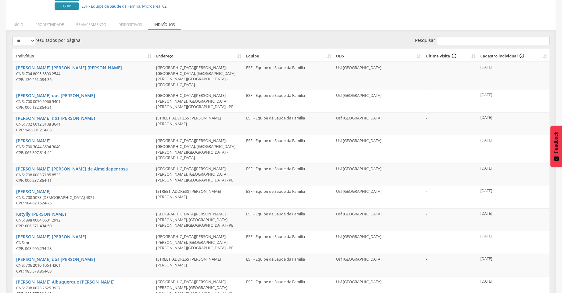
click at [475, 56] on th "Última visita info_outline" at bounding box center [450, 55] width 55 height 13
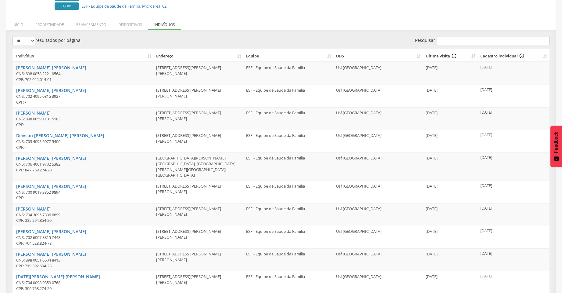
drag, startPoint x: 475, startPoint y: 91, endPoint x: 510, endPoint y: 89, distance: 35.4
click at [510, 89] on tr "[PERSON_NAME] [PERSON_NAME] CNS: 702 4095 0815 3927 CPF: - [STREET_ADDRESS][PER…" at bounding box center [281, 96] width 537 height 23
drag, startPoint x: 426, startPoint y: 90, endPoint x: 460, endPoint y: 90, distance: 34.5
click at [460, 90] on td "[DATE]" at bounding box center [450, 96] width 55 height 23
click at [459, 104] on td "[DATE]" at bounding box center [450, 96] width 55 height 23
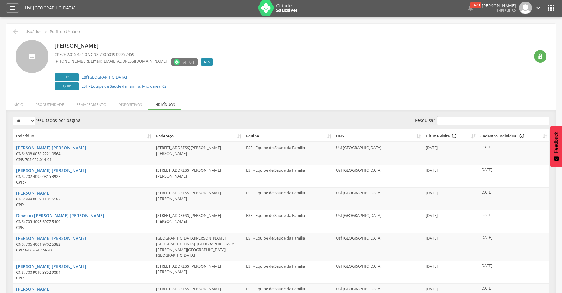
scroll to position [0, 0]
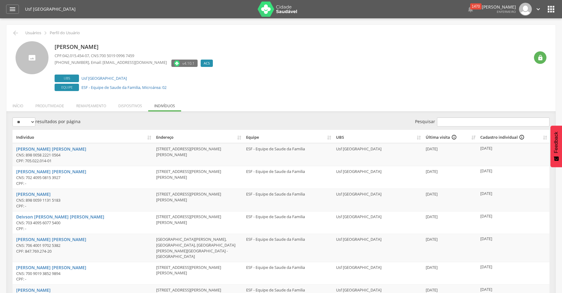
click at [418, 137] on th "UBS" at bounding box center [379, 136] width 90 height 13
click at [419, 139] on th "UBS" at bounding box center [379, 136] width 90 height 13
click at [431, 135] on div "Última visita info_outline" at bounding box center [447, 137] width 43 height 6
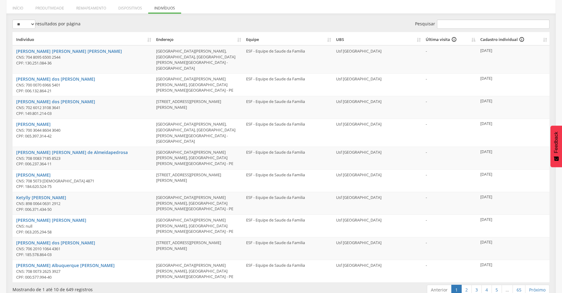
scroll to position [98, 0]
click at [466, 284] on link "2" at bounding box center [467, 289] width 10 height 10
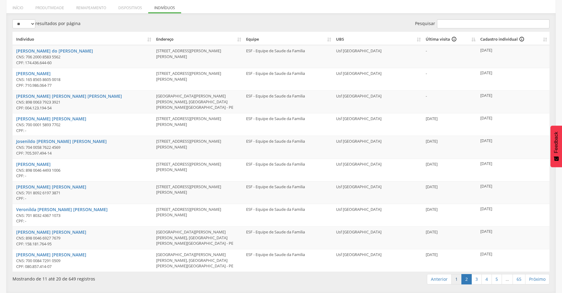
click at [459, 279] on link "1" at bounding box center [457, 279] width 10 height 10
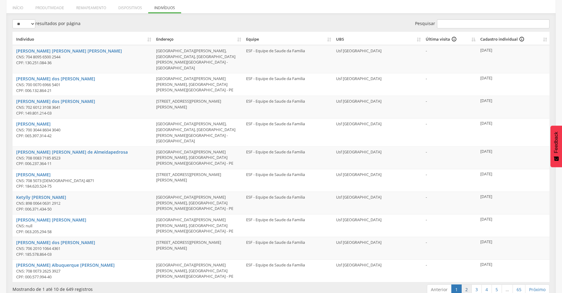
click at [468, 284] on link "2" at bounding box center [467, 289] width 10 height 10
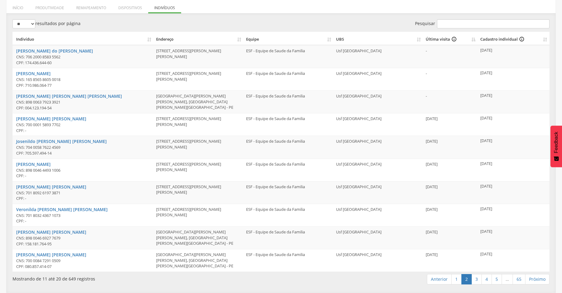
drag, startPoint x: 425, startPoint y: 117, endPoint x: 452, endPoint y: 117, distance: 26.9
click at [452, 117] on td "[DATE]" at bounding box center [450, 124] width 55 height 23
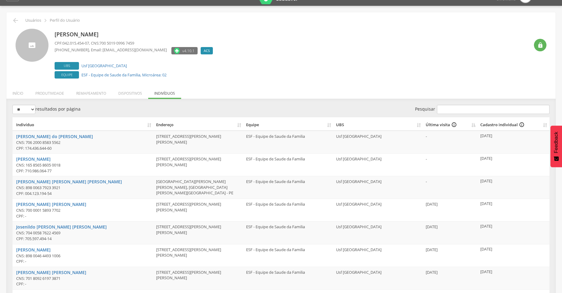
scroll to position [6, 0]
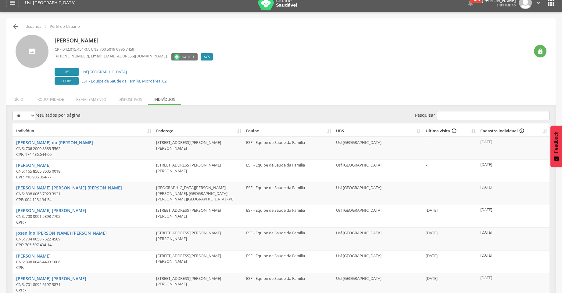
click at [14, 27] on icon "" at bounding box center [15, 26] width 7 height 7
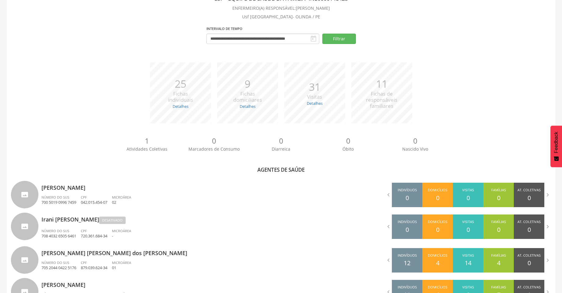
scroll to position [101, 0]
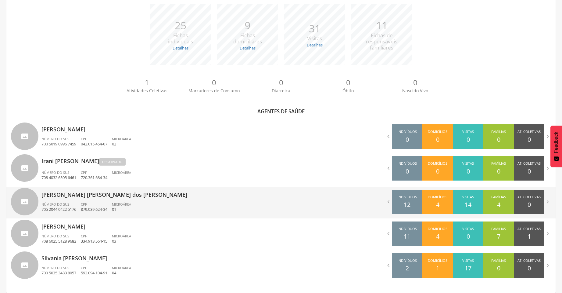
click at [63, 192] on p "[PERSON_NAME] [PERSON_NAME] dos [PERSON_NAME]" at bounding box center [158, 192] width 235 height 12
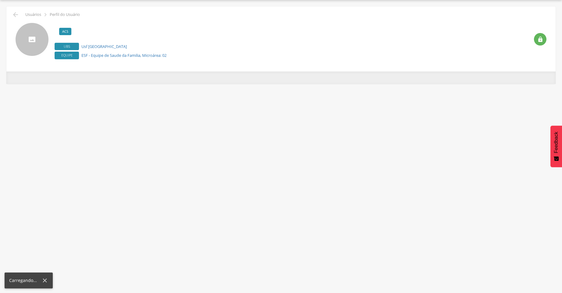
scroll to position [18, 0]
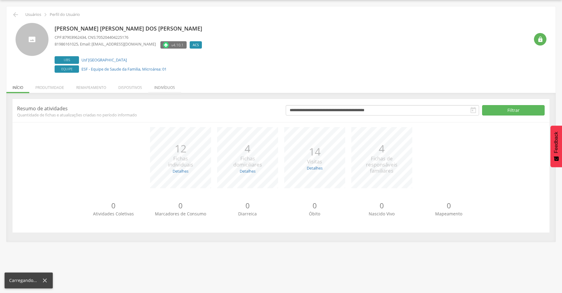
click at [176, 86] on li "Indivíduos" at bounding box center [164, 86] width 33 height 14
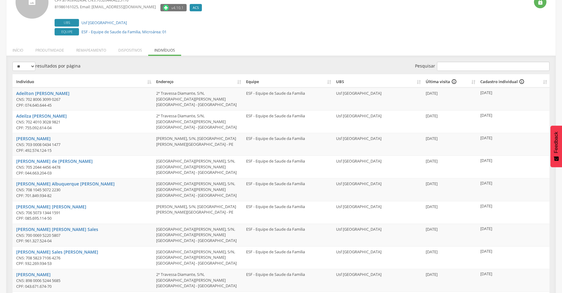
scroll to position [37, 0]
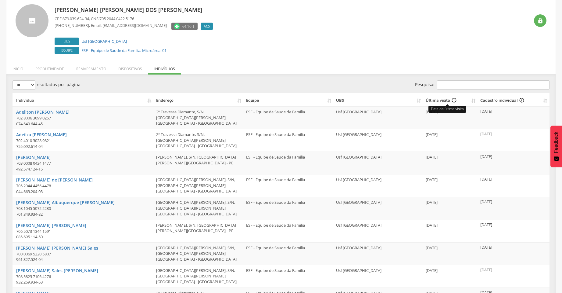
click at [430, 98] on div "Última visita info_outline" at bounding box center [447, 100] width 43 height 6
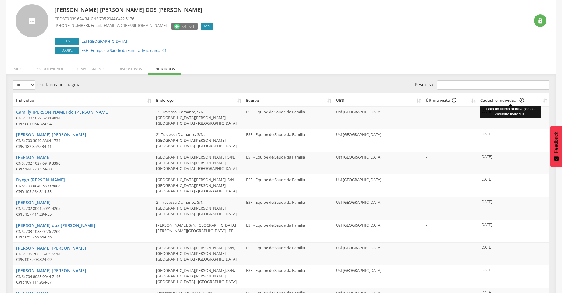
click at [493, 100] on div "Cadastro individual info_outline" at bounding box center [511, 100] width 60 height 6
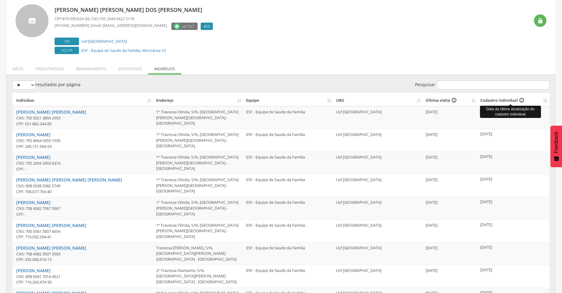
click at [493, 100] on div "Cadastro individual info_outline" at bounding box center [511, 100] width 60 height 6
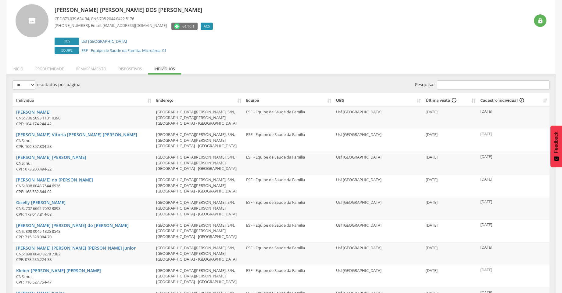
click at [438, 99] on div "Última visita info_outline" at bounding box center [447, 100] width 43 height 6
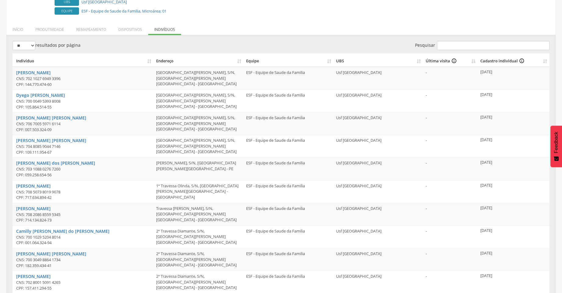
scroll to position [98, 0]
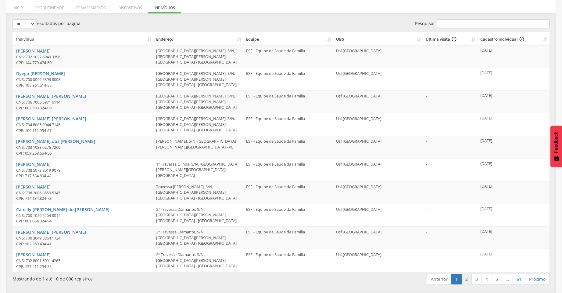
click at [467, 279] on link "2" at bounding box center [467, 279] width 10 height 10
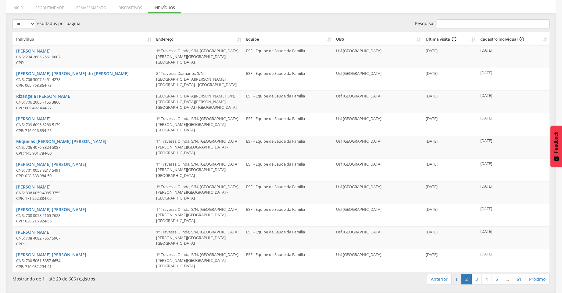
click at [458, 280] on link "1" at bounding box center [457, 279] width 10 height 10
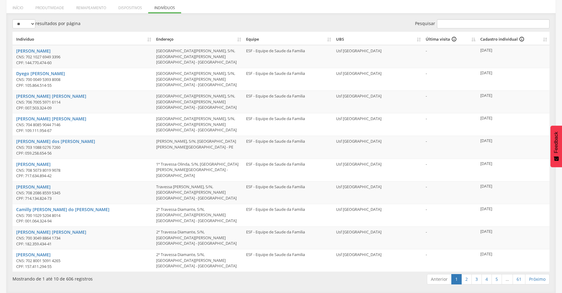
drag, startPoint x: 493, startPoint y: 50, endPoint x: 519, endPoint y: 52, distance: 25.4
click at [519, 52] on td "[DATE]" at bounding box center [514, 56] width 72 height 23
drag, startPoint x: 481, startPoint y: 73, endPoint x: 516, endPoint y: 75, distance: 35.8
click at [516, 75] on td "[DATE]" at bounding box center [514, 79] width 72 height 23
drag, startPoint x: 477, startPoint y: 95, endPoint x: 527, endPoint y: 95, distance: 49.7
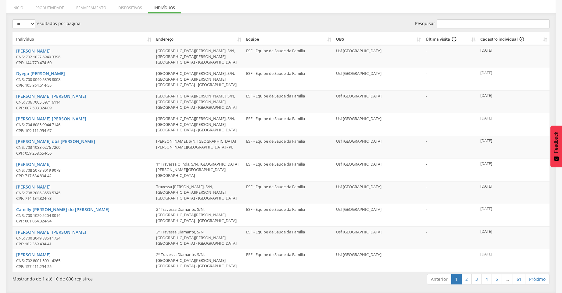
click at [527, 94] on tr "[PERSON_NAME] [PERSON_NAME] CNS: 706 7005 5971 6114 CPF: 007.503.324-09 [GEOGRA…" at bounding box center [281, 101] width 537 height 23
drag, startPoint x: 476, startPoint y: 116, endPoint x: 521, endPoint y: 119, distance: 45.0
click at [523, 112] on tbody "[PERSON_NAME] CNS: 702 1027 6949 3396 CPF: 144.770.474-60 [GEOGRAPHIC_DATA][PER…" at bounding box center [281, 158] width 537 height 226
click at [486, 143] on td "[DATE]" at bounding box center [514, 146] width 72 height 23
drag, startPoint x: 480, startPoint y: 141, endPoint x: 511, endPoint y: 138, distance: 31.3
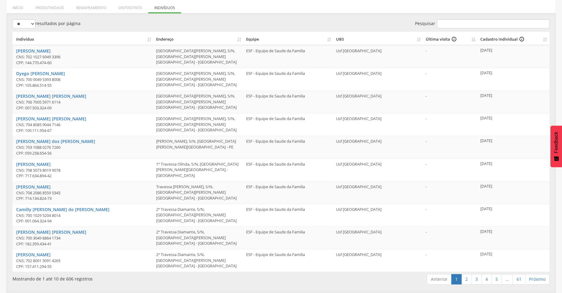
click at [511, 138] on td "[DATE]" at bounding box center [514, 146] width 72 height 23
drag, startPoint x: 480, startPoint y: 162, endPoint x: 520, endPoint y: 166, distance: 40.8
click at [520, 161] on td "[DATE]" at bounding box center [514, 169] width 72 height 23
drag, startPoint x: 484, startPoint y: 183, endPoint x: 519, endPoint y: 182, distance: 35.4
click at [519, 182] on td "[DATE]" at bounding box center [514, 192] width 72 height 23
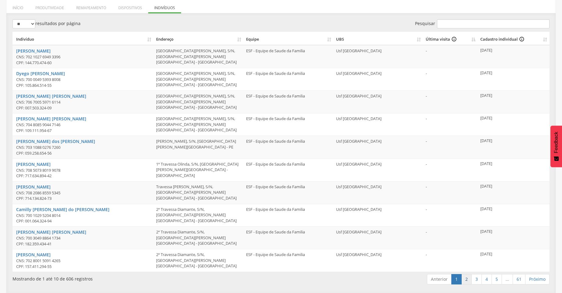
click at [467, 277] on link "2" at bounding box center [467, 279] width 10 height 10
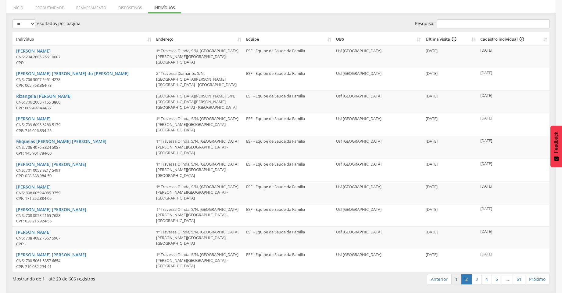
click at [455, 281] on link "1" at bounding box center [457, 279] width 10 height 10
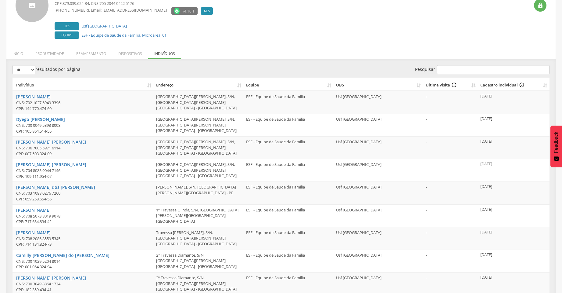
scroll to position [37, 0]
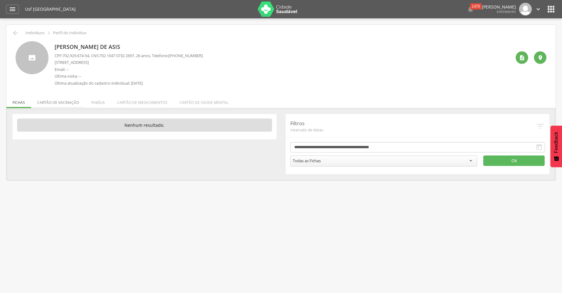
click at [53, 101] on li "Cartão de vacinação" at bounding box center [58, 101] width 54 height 14
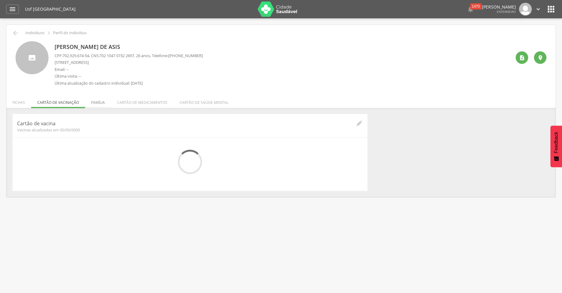
click at [96, 102] on li "Família" at bounding box center [98, 101] width 26 height 14
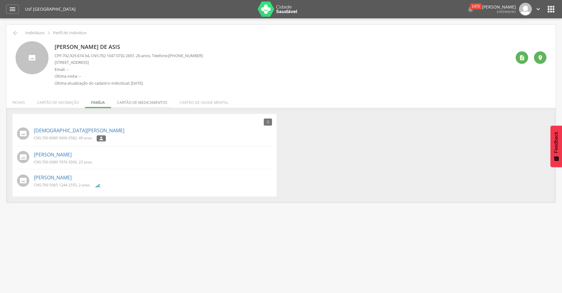
click at [145, 101] on li "Cartão de medicamentos" at bounding box center [142, 101] width 63 height 14
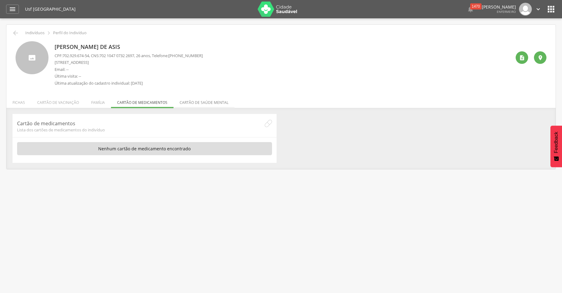
click at [188, 105] on li "Cartão de saúde mental" at bounding box center [204, 101] width 61 height 14
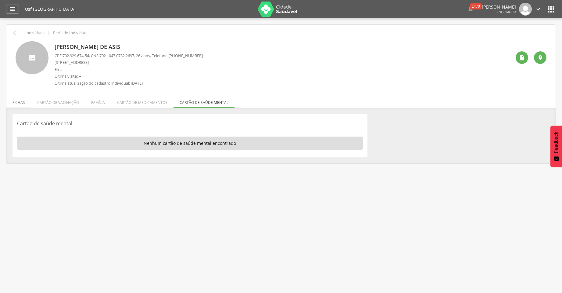
click at [14, 103] on li "Fichas" at bounding box center [18, 101] width 25 height 14
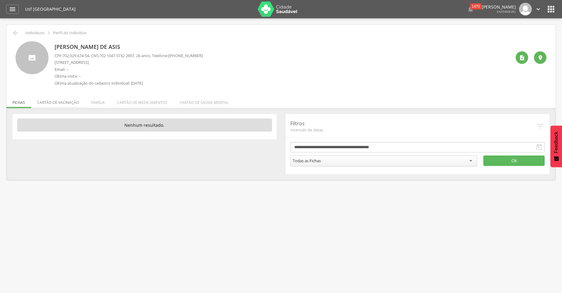
click at [46, 101] on li "Cartão de vacinação" at bounding box center [58, 101] width 54 height 14
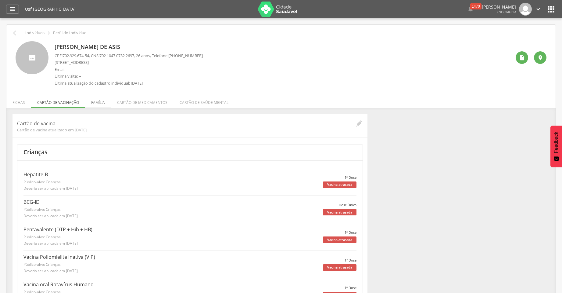
click at [100, 101] on li "Família" at bounding box center [98, 101] width 26 height 14
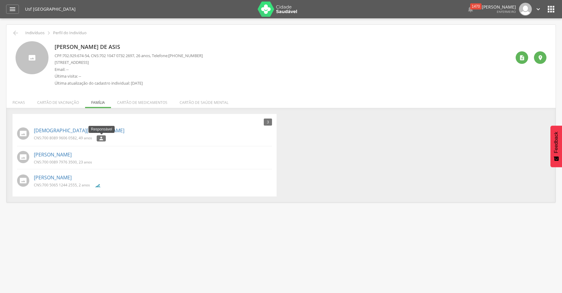
click at [101, 139] on icon "" at bounding box center [101, 138] width 5 height 4
click at [61, 130] on link "[DEMOGRAPHIC_DATA][PERSON_NAME] dos [PERSON_NAME]" at bounding box center [79, 130] width 91 height 7
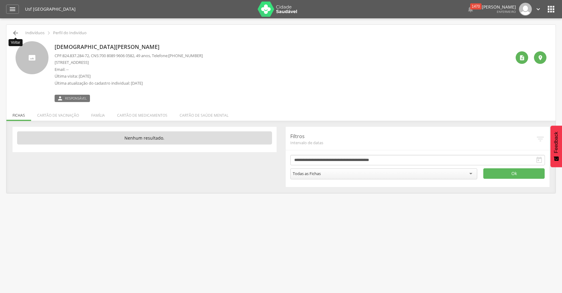
click at [14, 31] on icon "" at bounding box center [15, 32] width 7 height 7
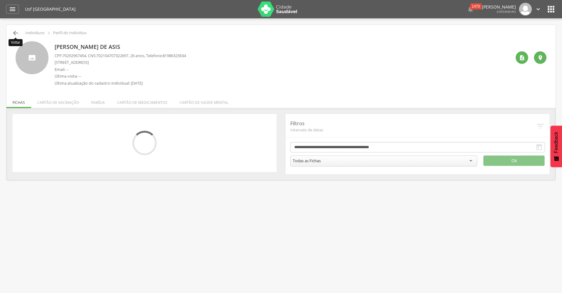
click at [14, 31] on icon "" at bounding box center [15, 32] width 7 height 7
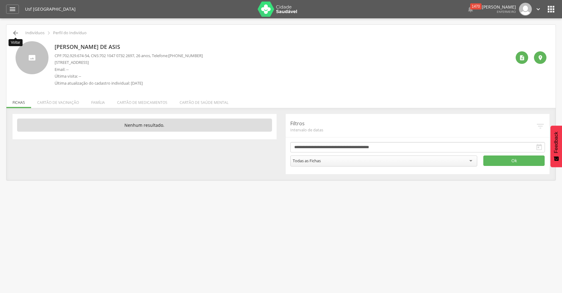
click at [14, 31] on icon "" at bounding box center [15, 32] width 7 height 7
